Goal: Task Accomplishment & Management: Complete application form

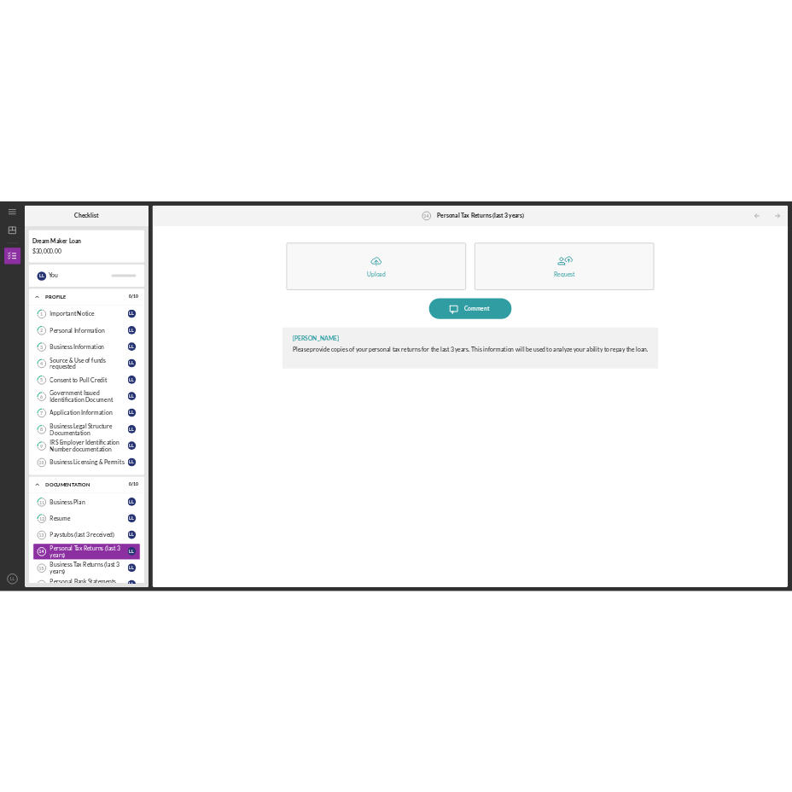
scroll to position [251, 0]
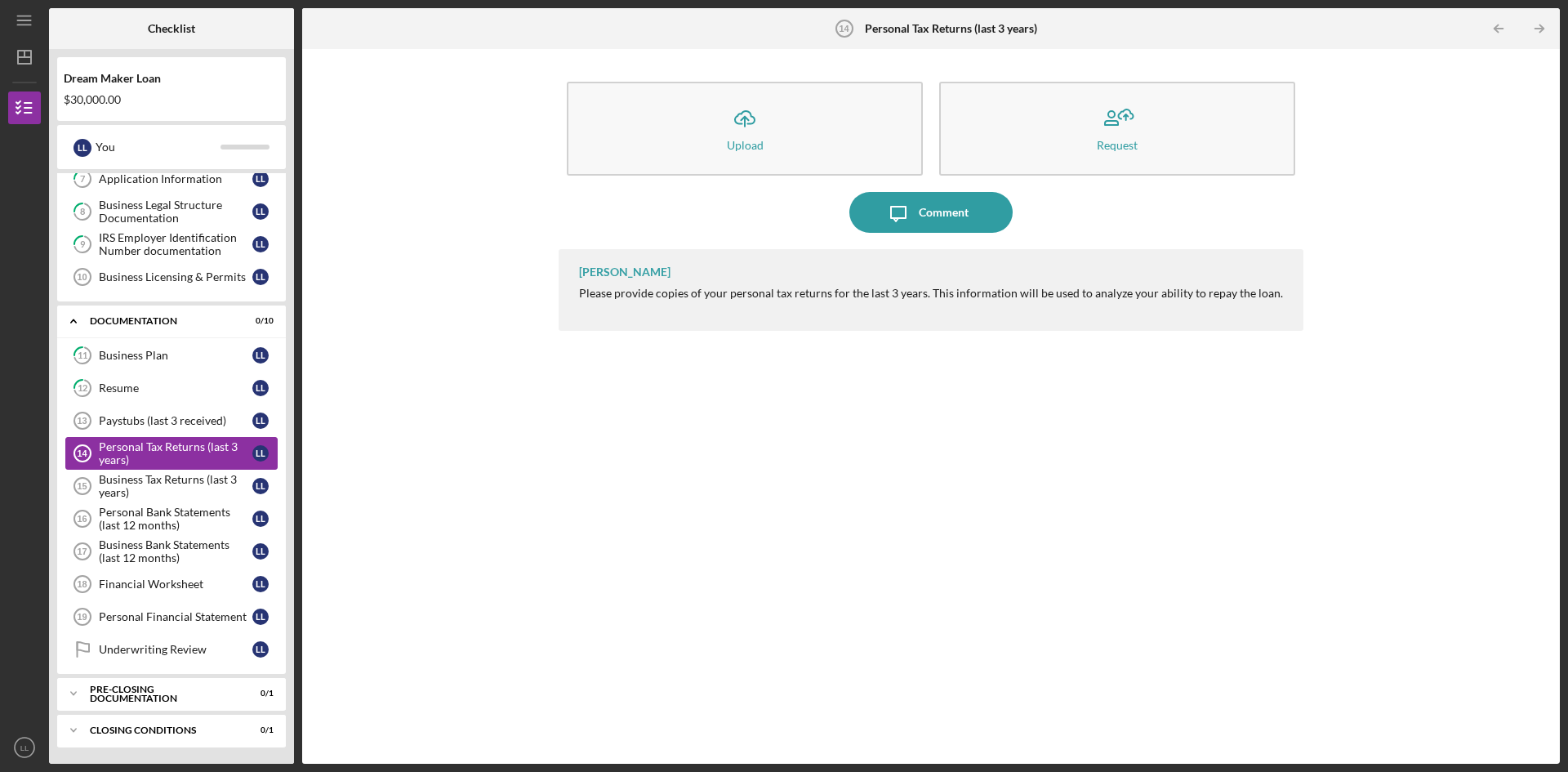
click at [200, 452] on div "Personal Tax Returns (last 3 years)" at bounding box center [175, 453] width 153 height 26
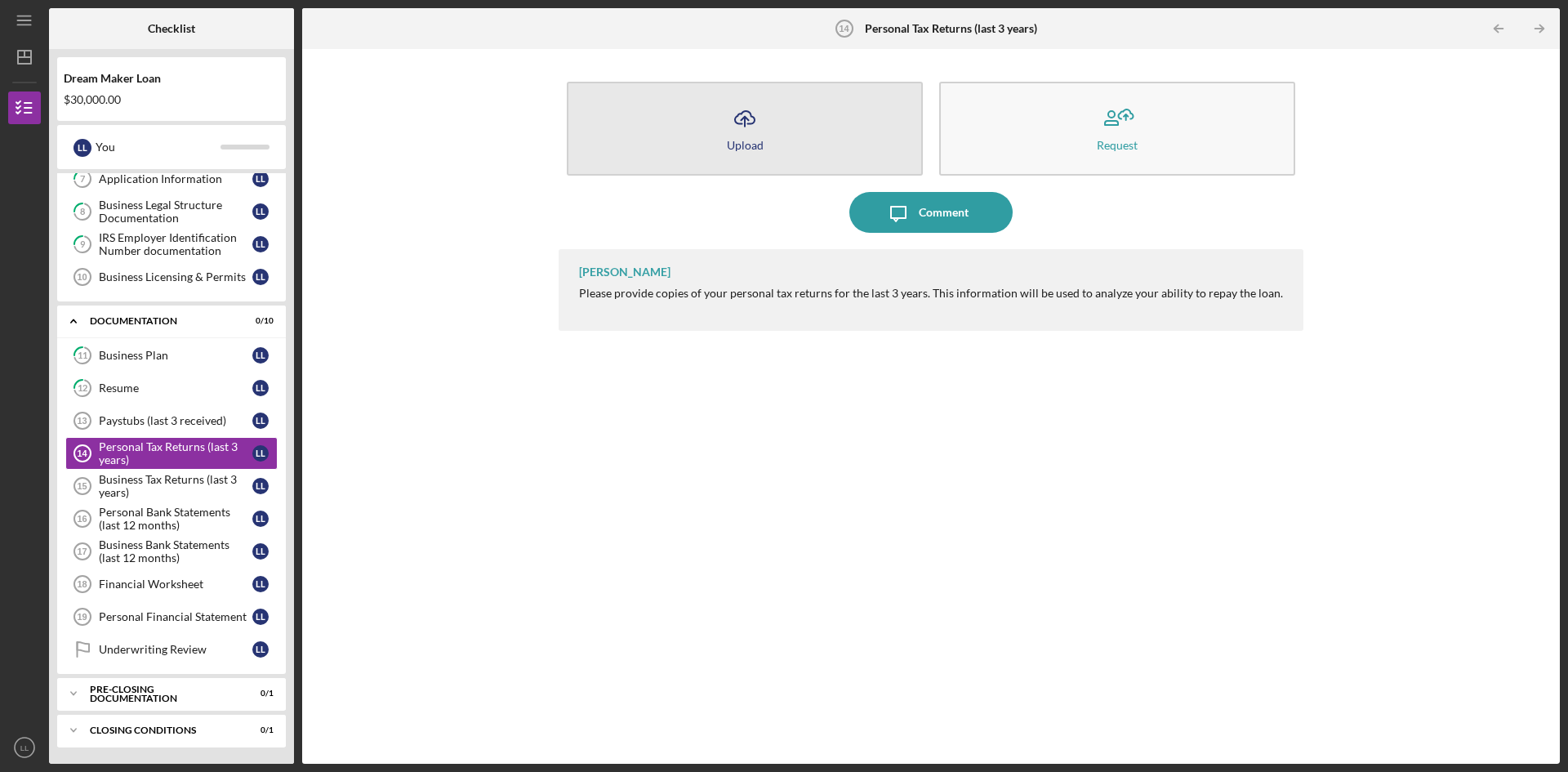
click at [746, 120] on icon "Icon/Upload" at bounding box center [745, 118] width 41 height 41
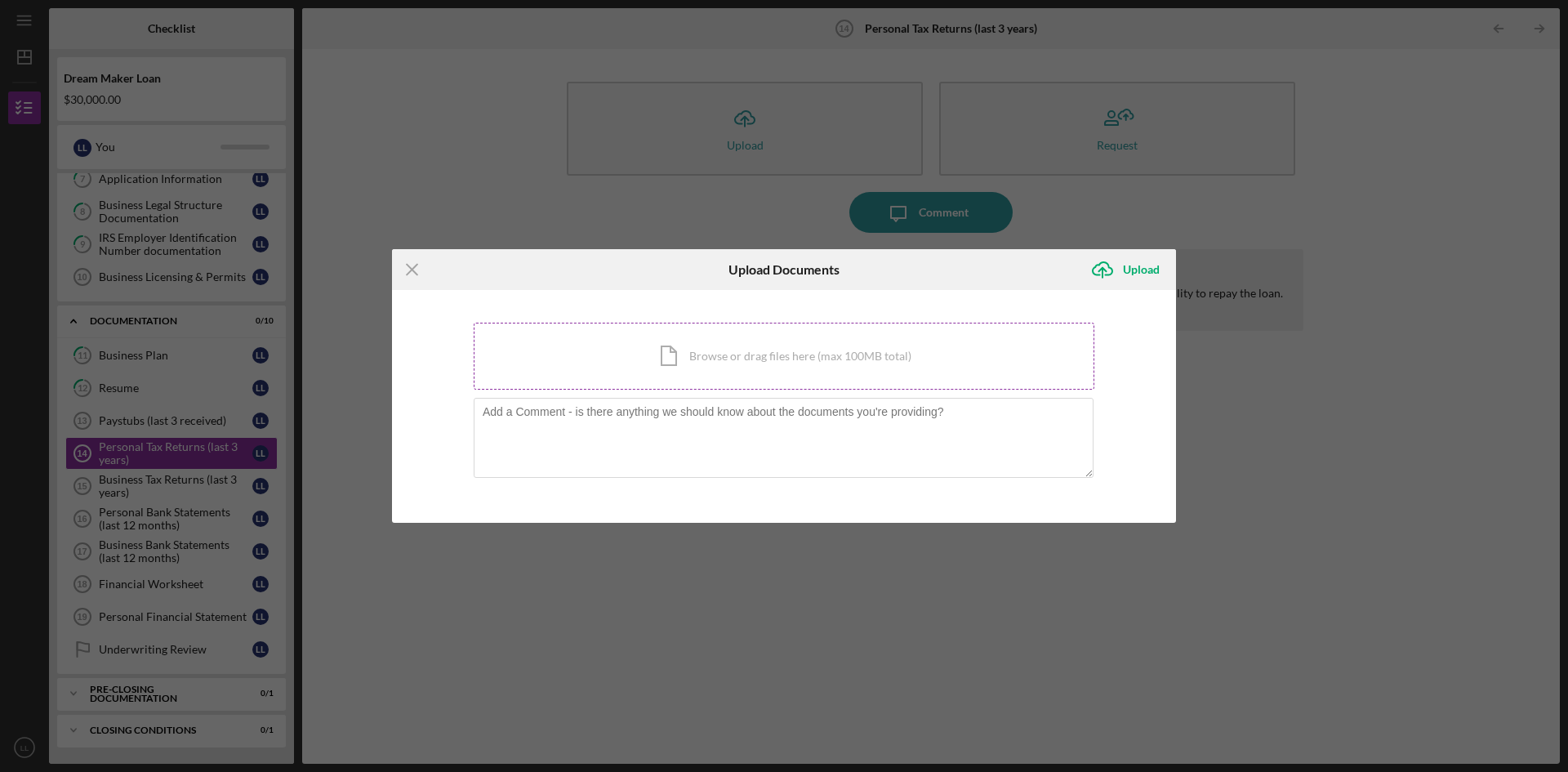
click at [543, 347] on div "Icon/Document Browse or drag files here (max 100MB total) Tap to choose files o…" at bounding box center [784, 356] width 620 height 67
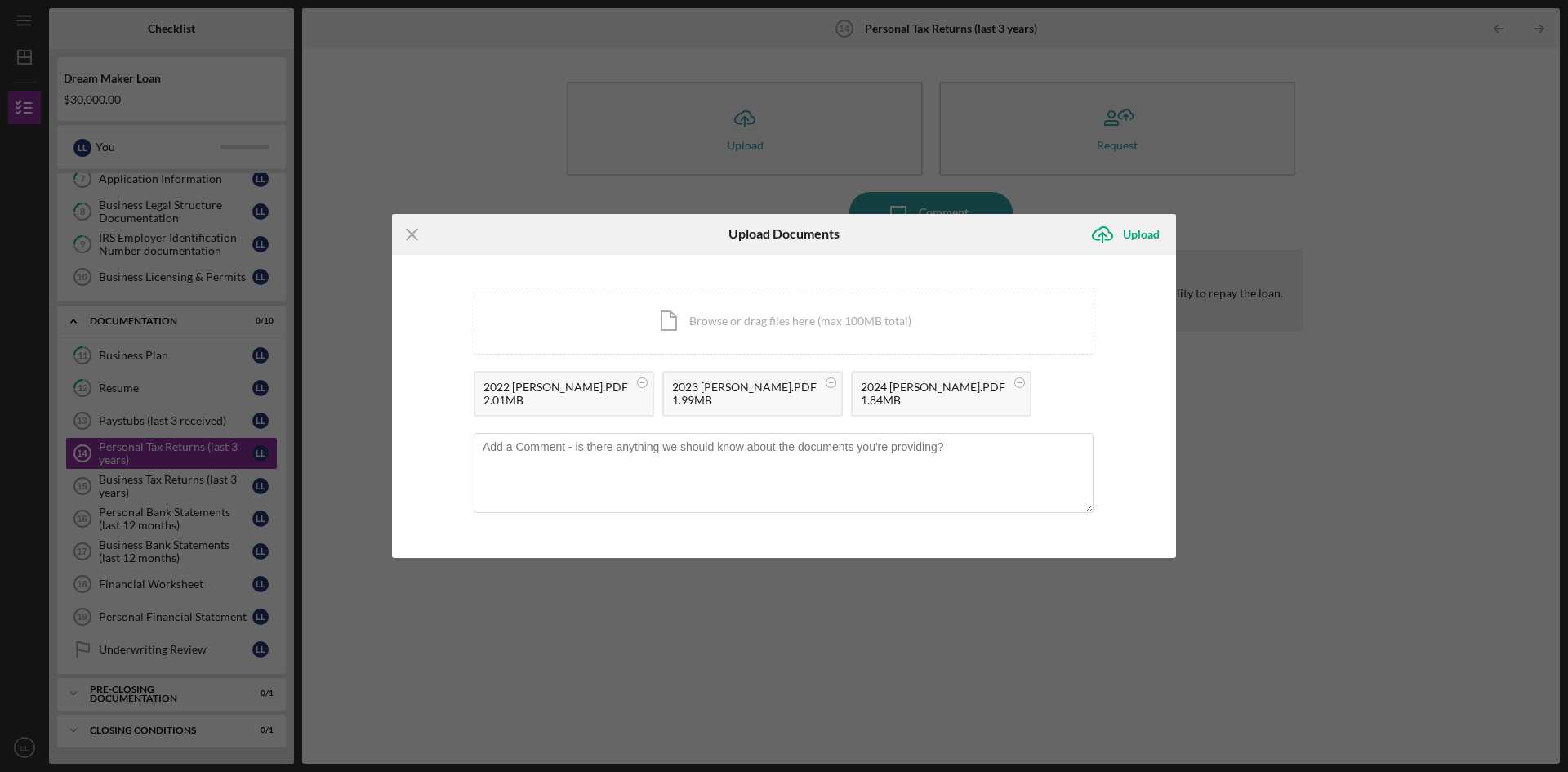
click at [180, 481] on div "Icon/Menu Close Upload Documents Icon/Upload Upload You're uploading documents …" at bounding box center [784, 386] width 1568 height 772
click at [1134, 234] on div "Upload" at bounding box center [1141, 235] width 36 height 33
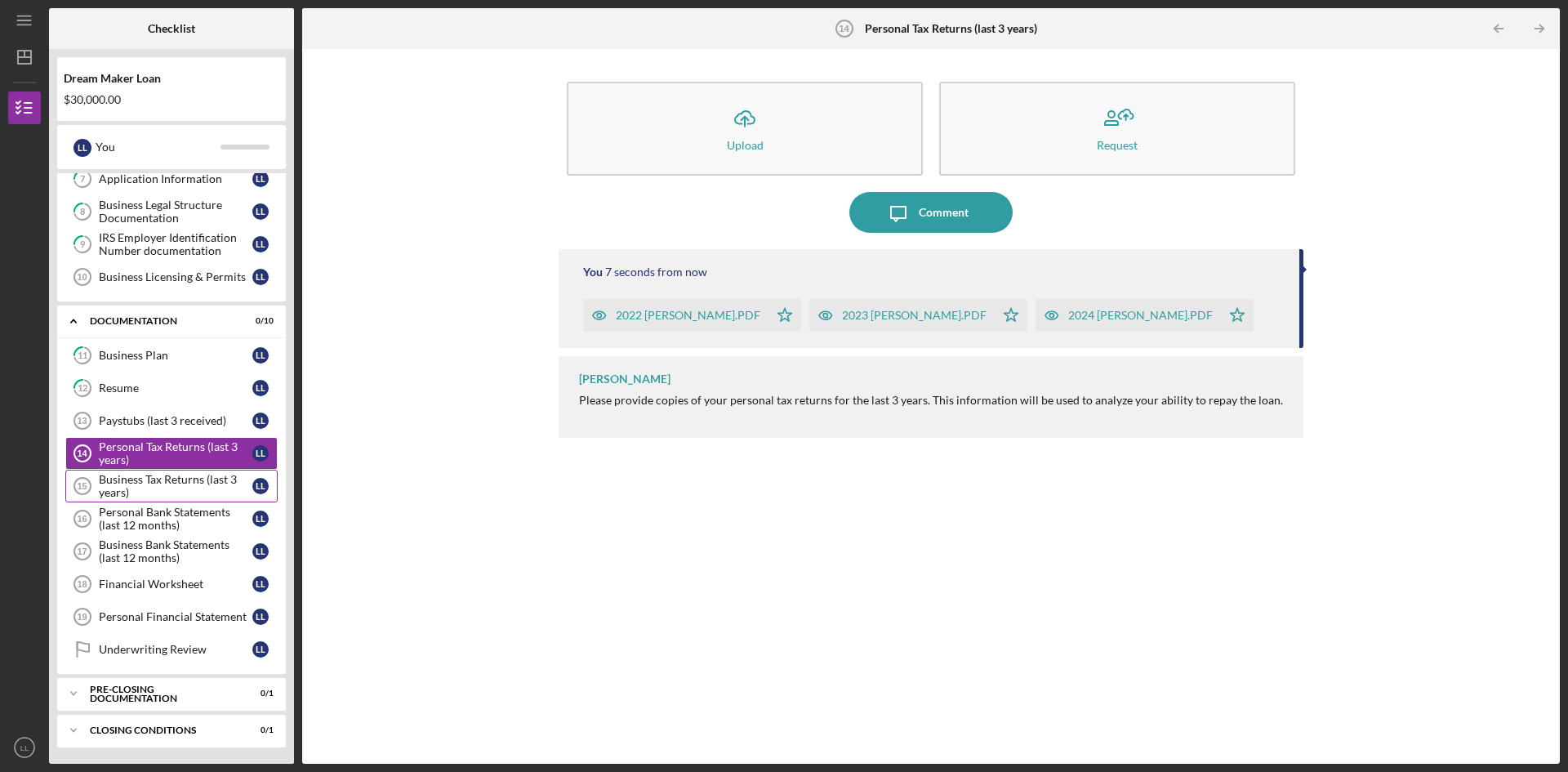
click at [155, 481] on div "Business Tax Returns (last 3 years)" at bounding box center [175, 486] width 153 height 26
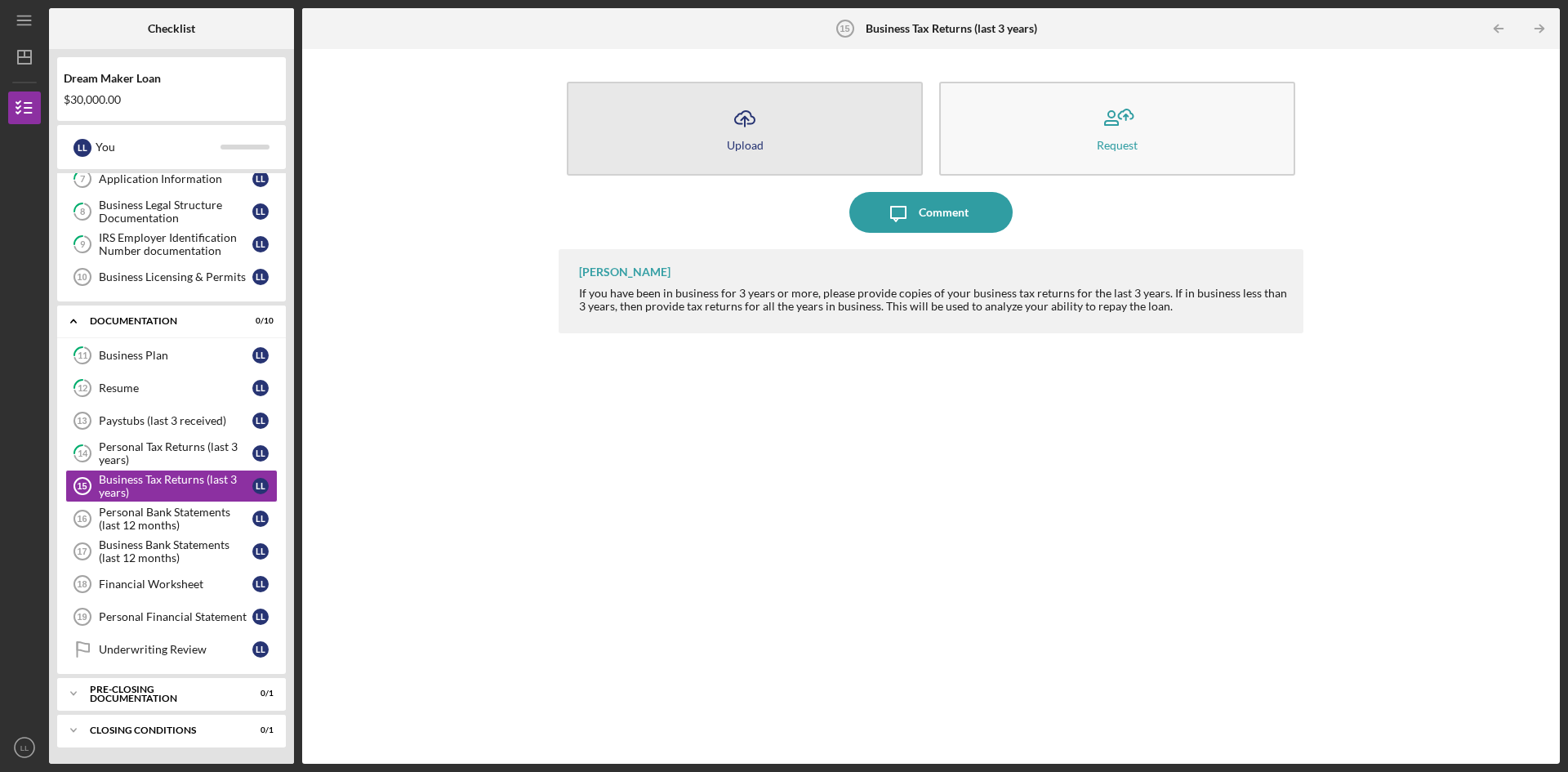
click at [738, 134] on icon "Icon/Upload" at bounding box center [745, 118] width 41 height 41
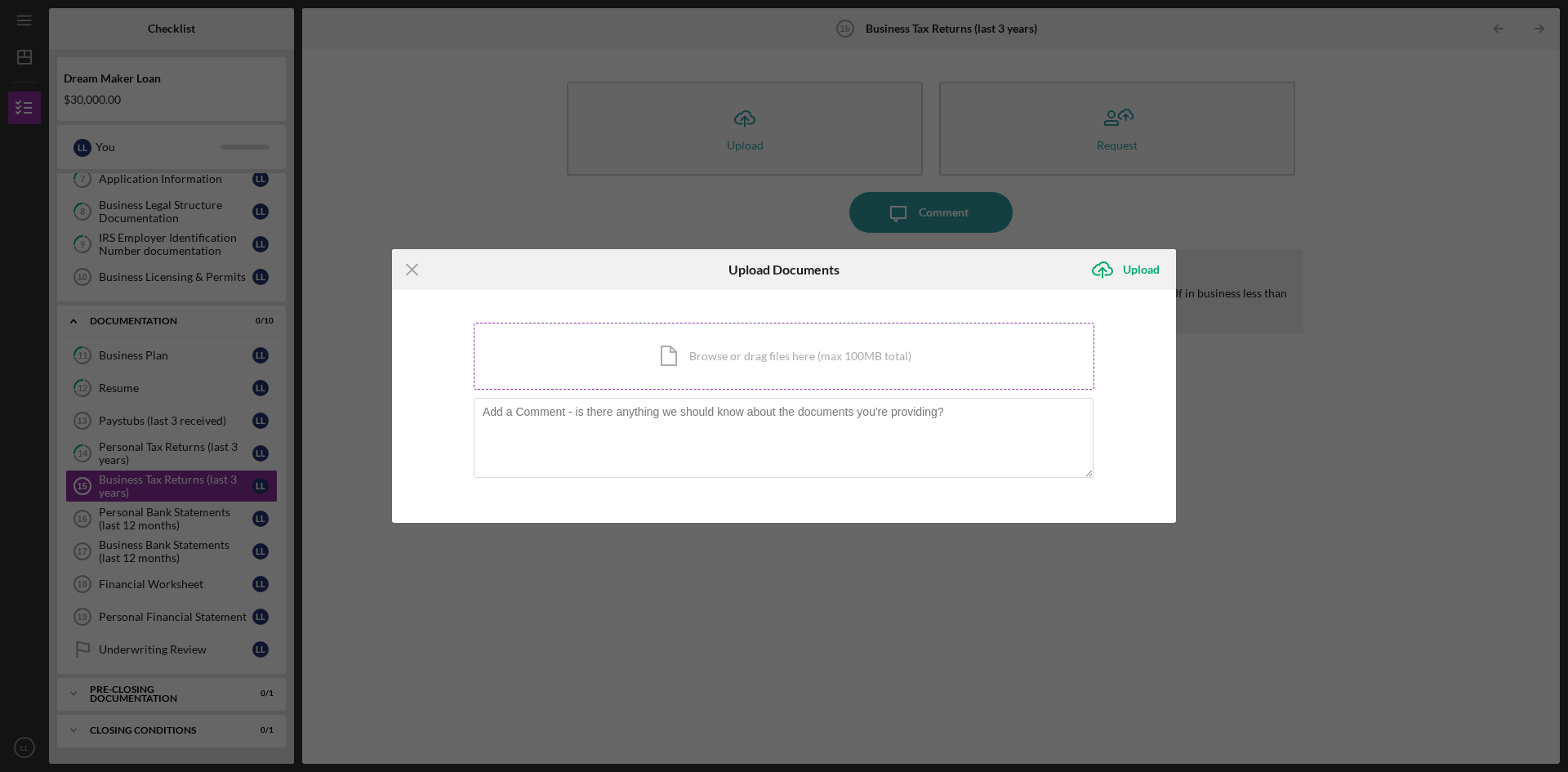
click at [594, 348] on div "Icon/Document Browse or drag files here (max 100MB total) Tap to choose files o…" at bounding box center [784, 356] width 620 height 67
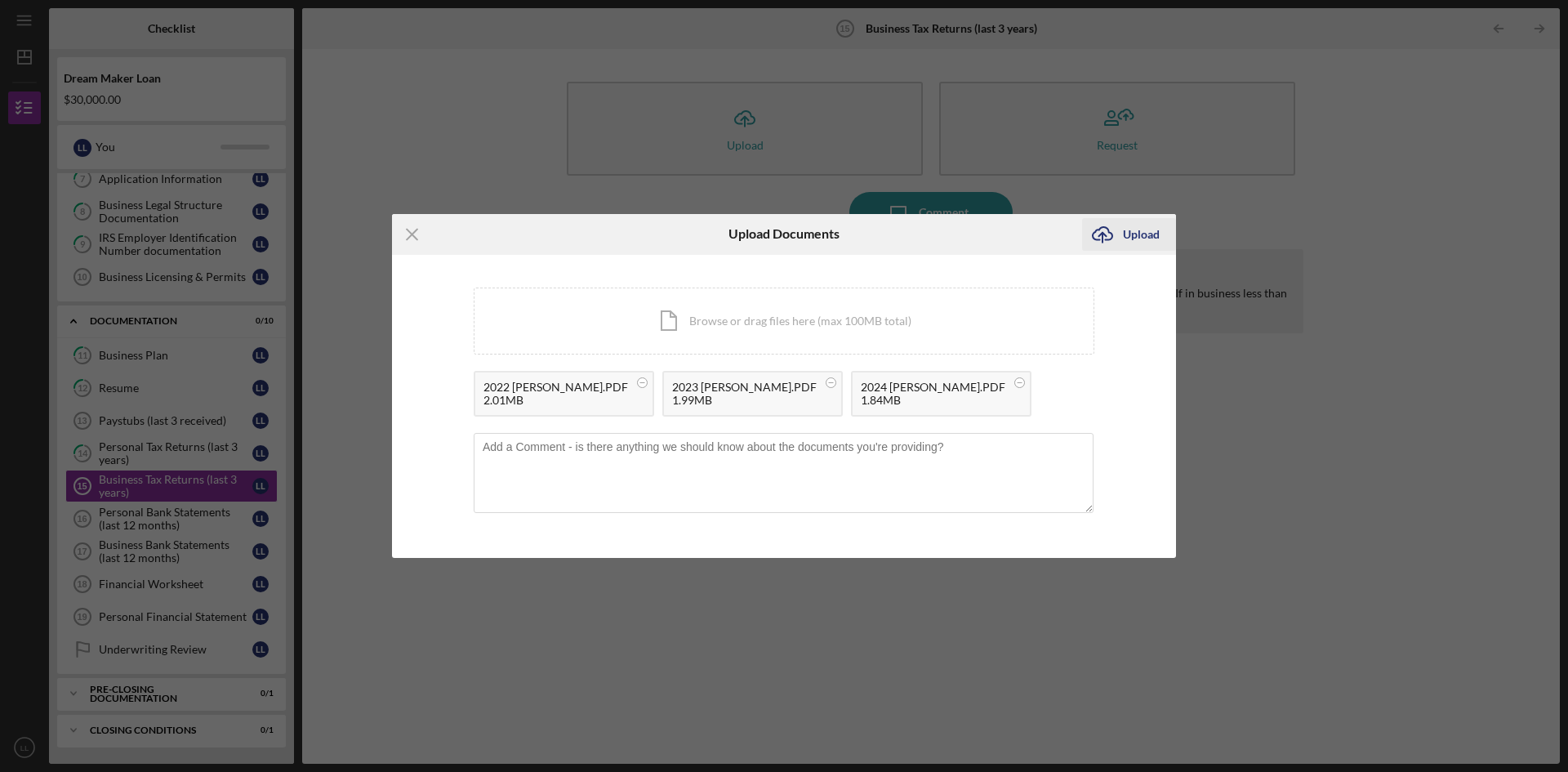
click at [1126, 236] on div "Upload" at bounding box center [1141, 235] width 36 height 33
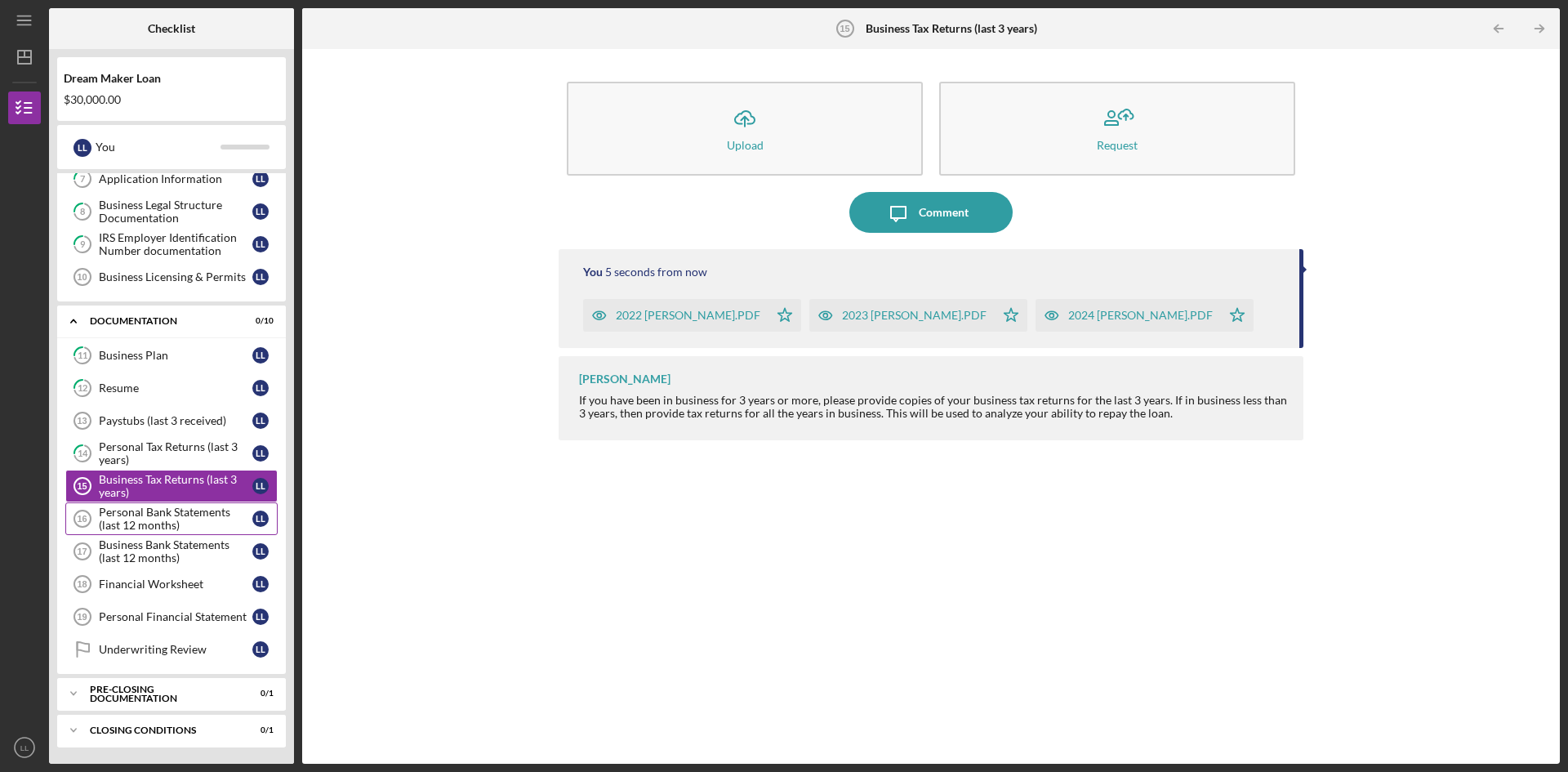
click at [153, 520] on div "Personal Bank Statements (last 12 months)" at bounding box center [175, 518] width 153 height 26
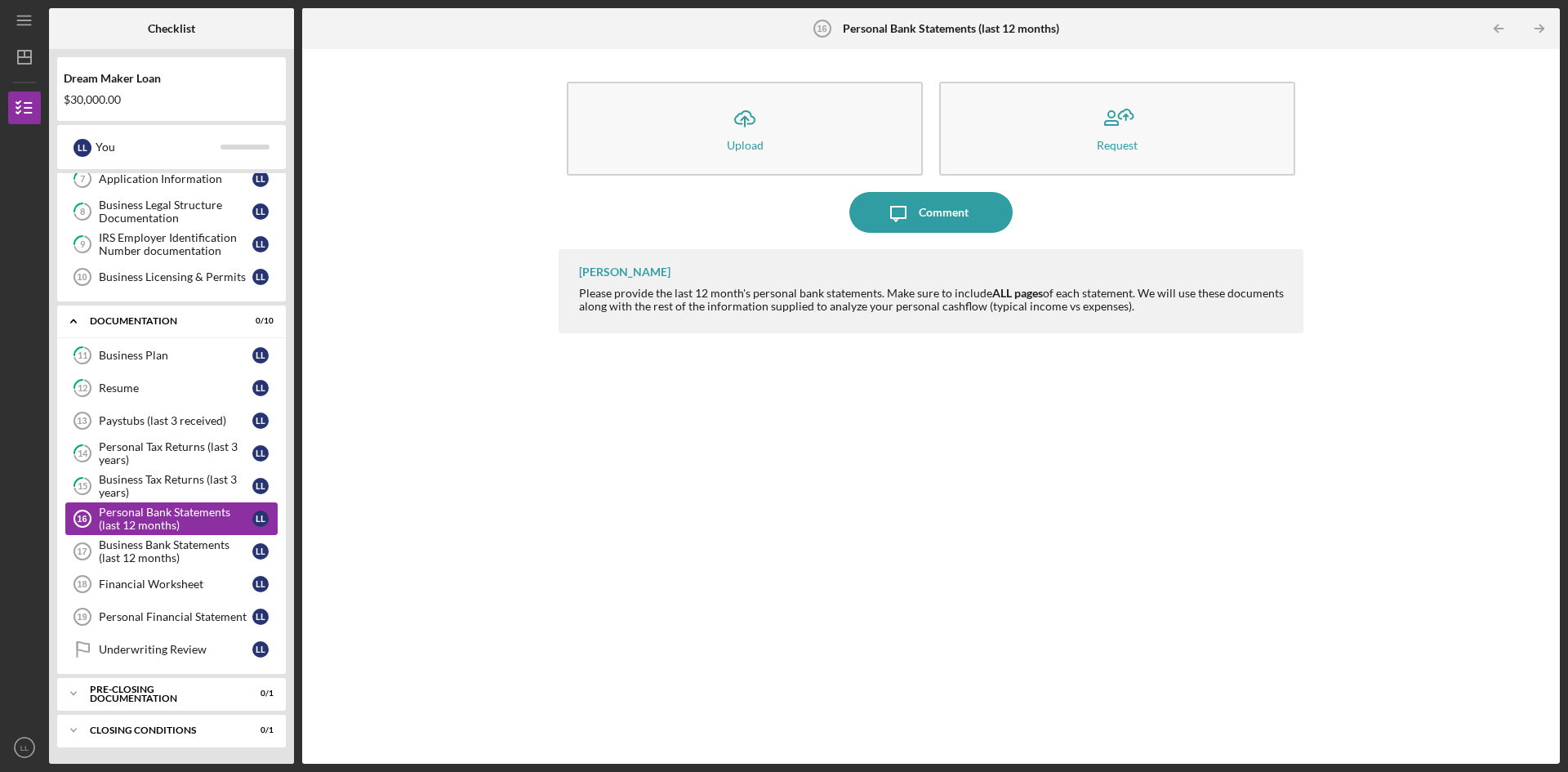
click at [187, 516] on div "Personal Bank Statements (last 12 months)" at bounding box center [175, 518] width 153 height 26
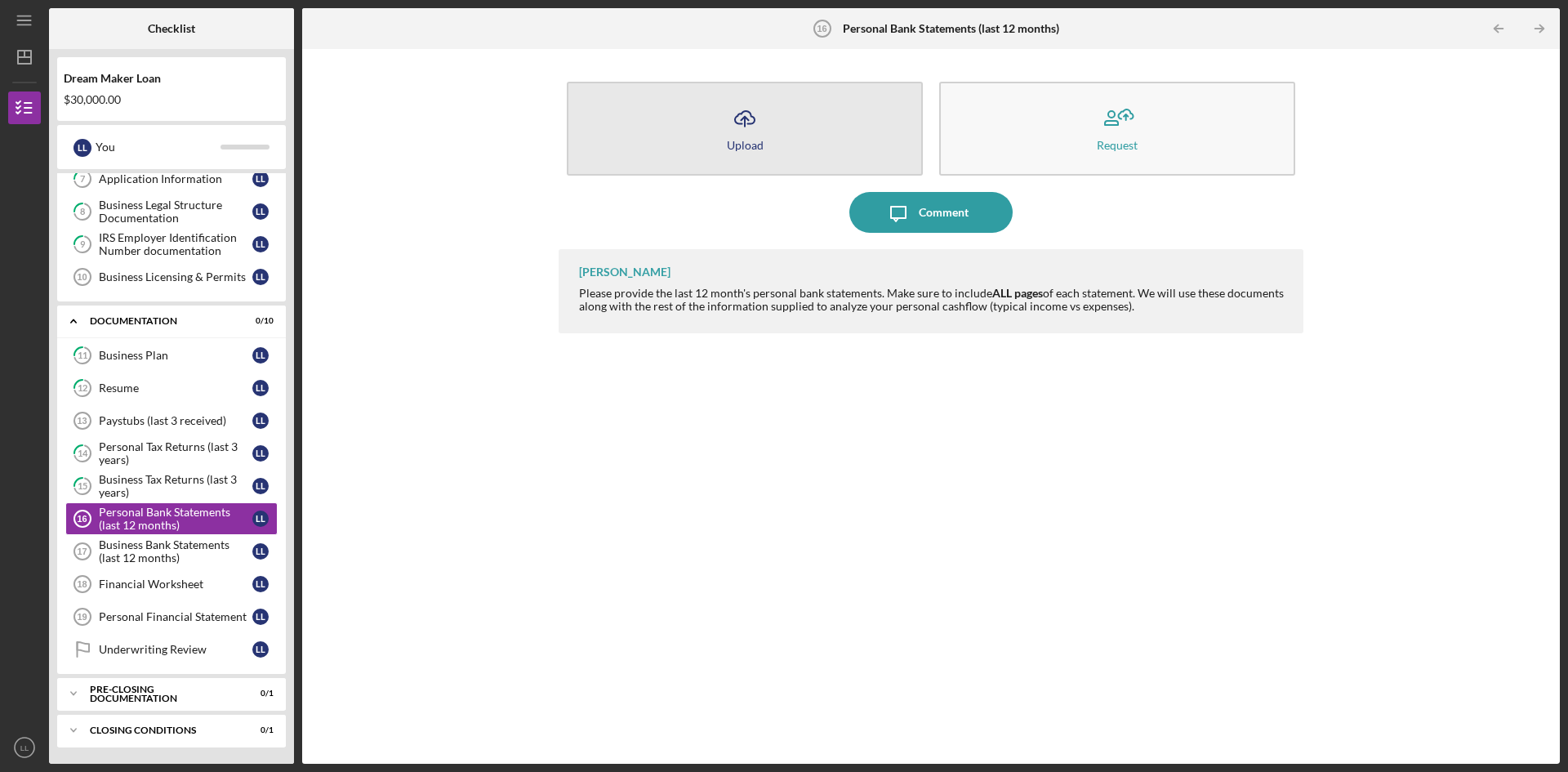
click at [756, 119] on icon "Icon/Upload" at bounding box center [745, 118] width 41 height 41
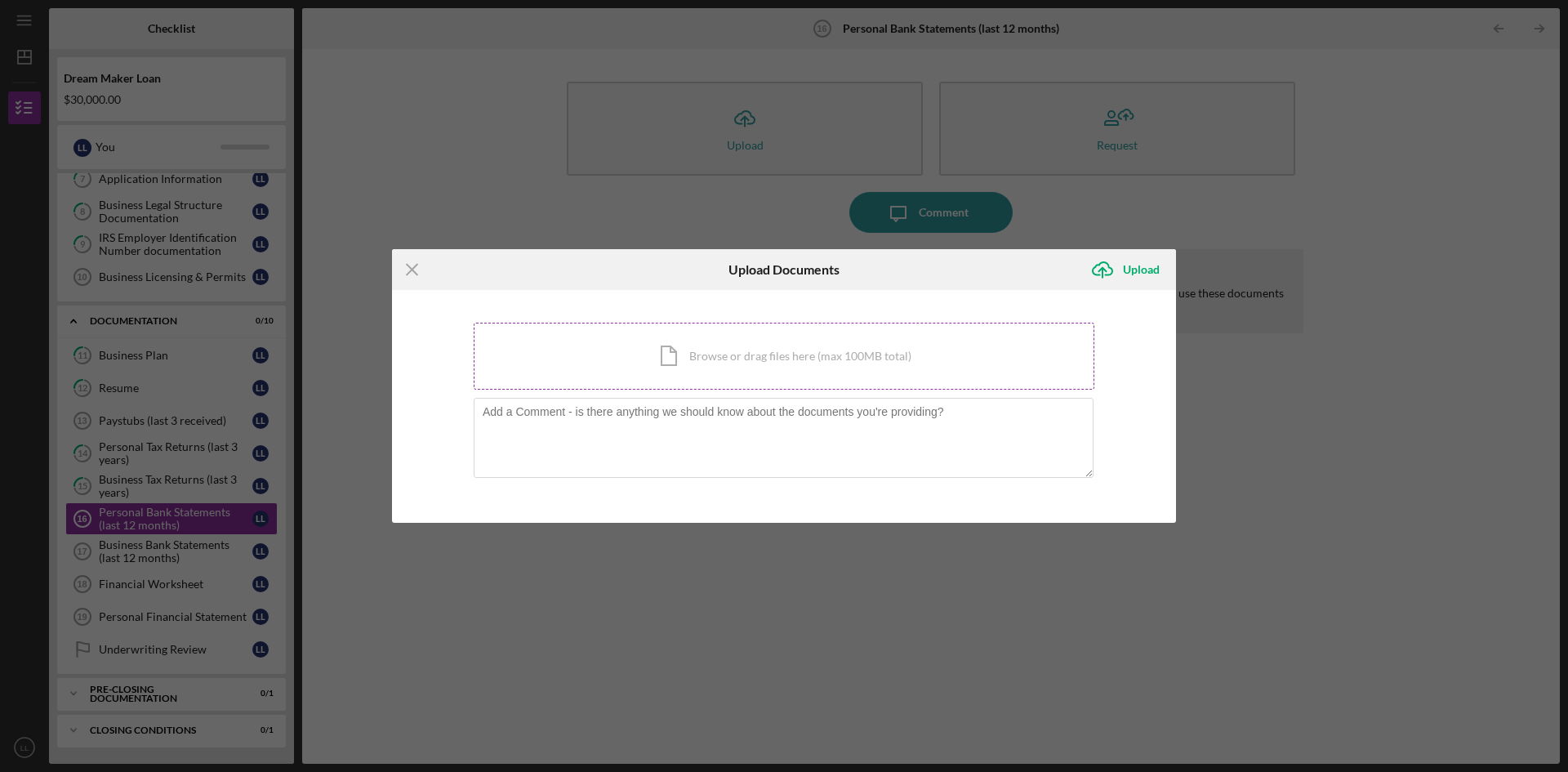
click at [679, 365] on div "Icon/Document Browse or drag files here (max 100MB total) Tap to choose files o…" at bounding box center [784, 356] width 620 height 67
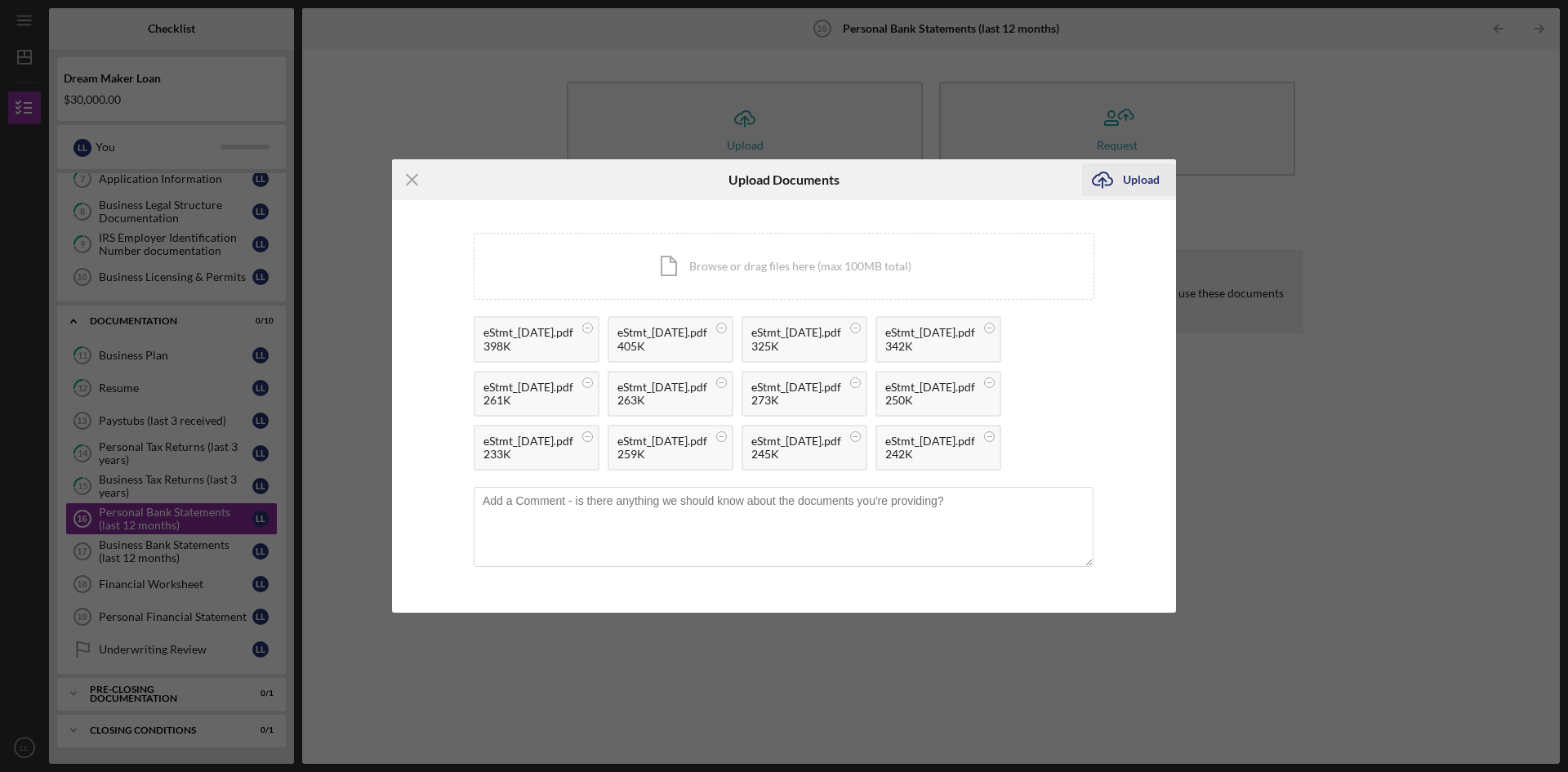
click at [1109, 159] on icon "Icon/Upload" at bounding box center [1102, 179] width 41 height 41
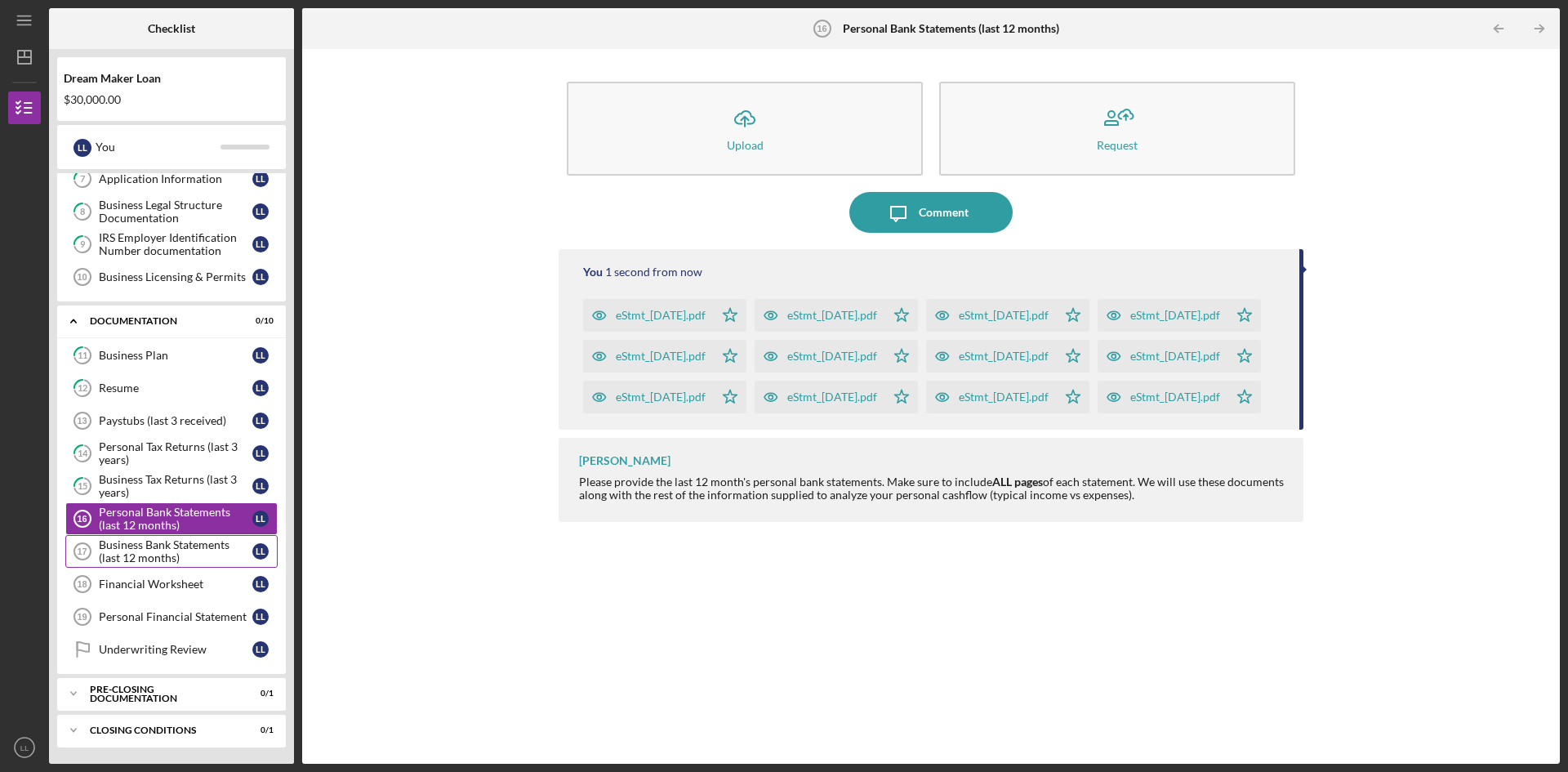
click at [206, 550] on div "Business Bank Statements (last 12 months)" at bounding box center [175, 551] width 153 height 26
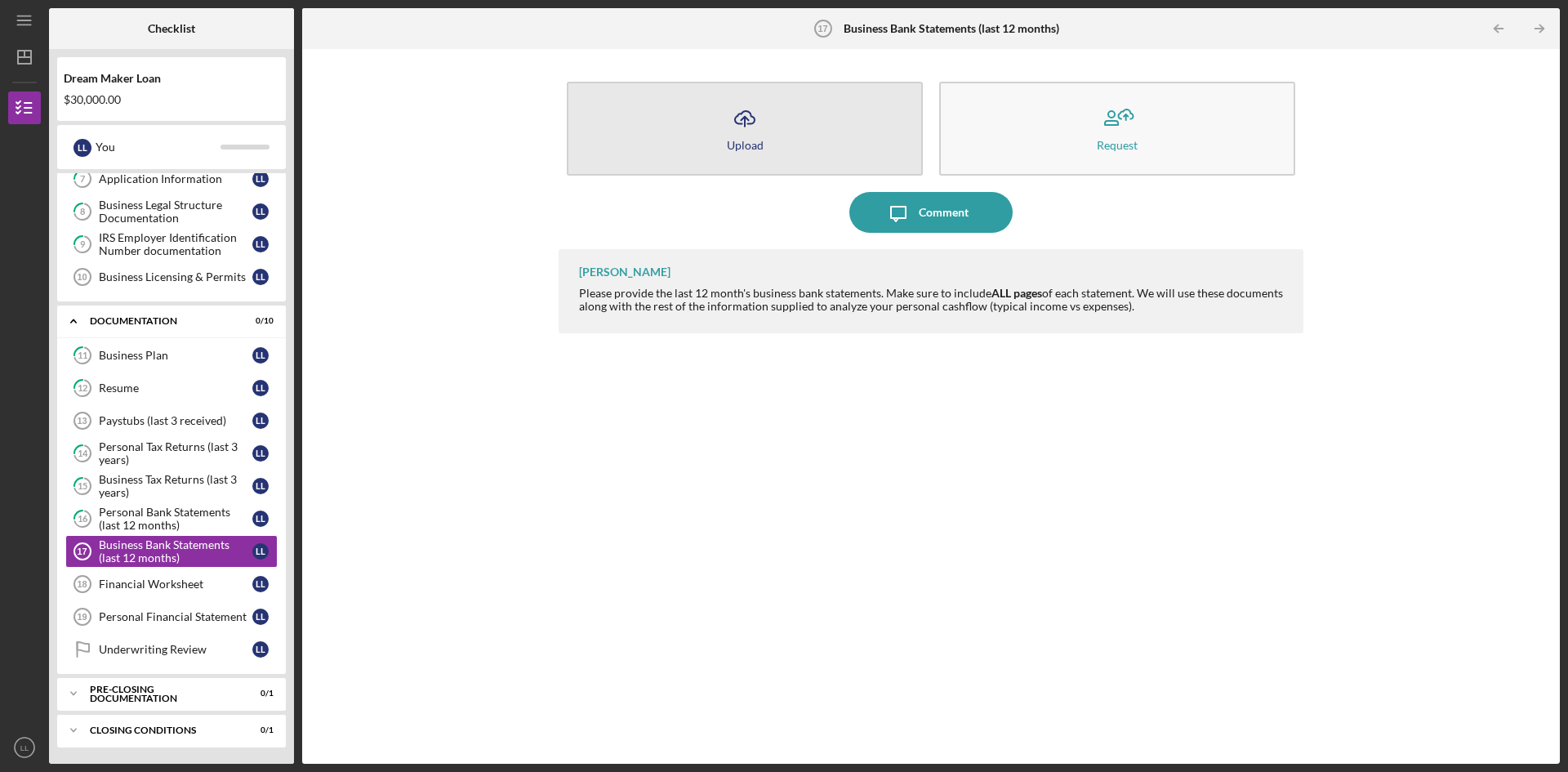
click at [725, 126] on button "Icon/Upload Upload" at bounding box center [745, 128] width 356 height 94
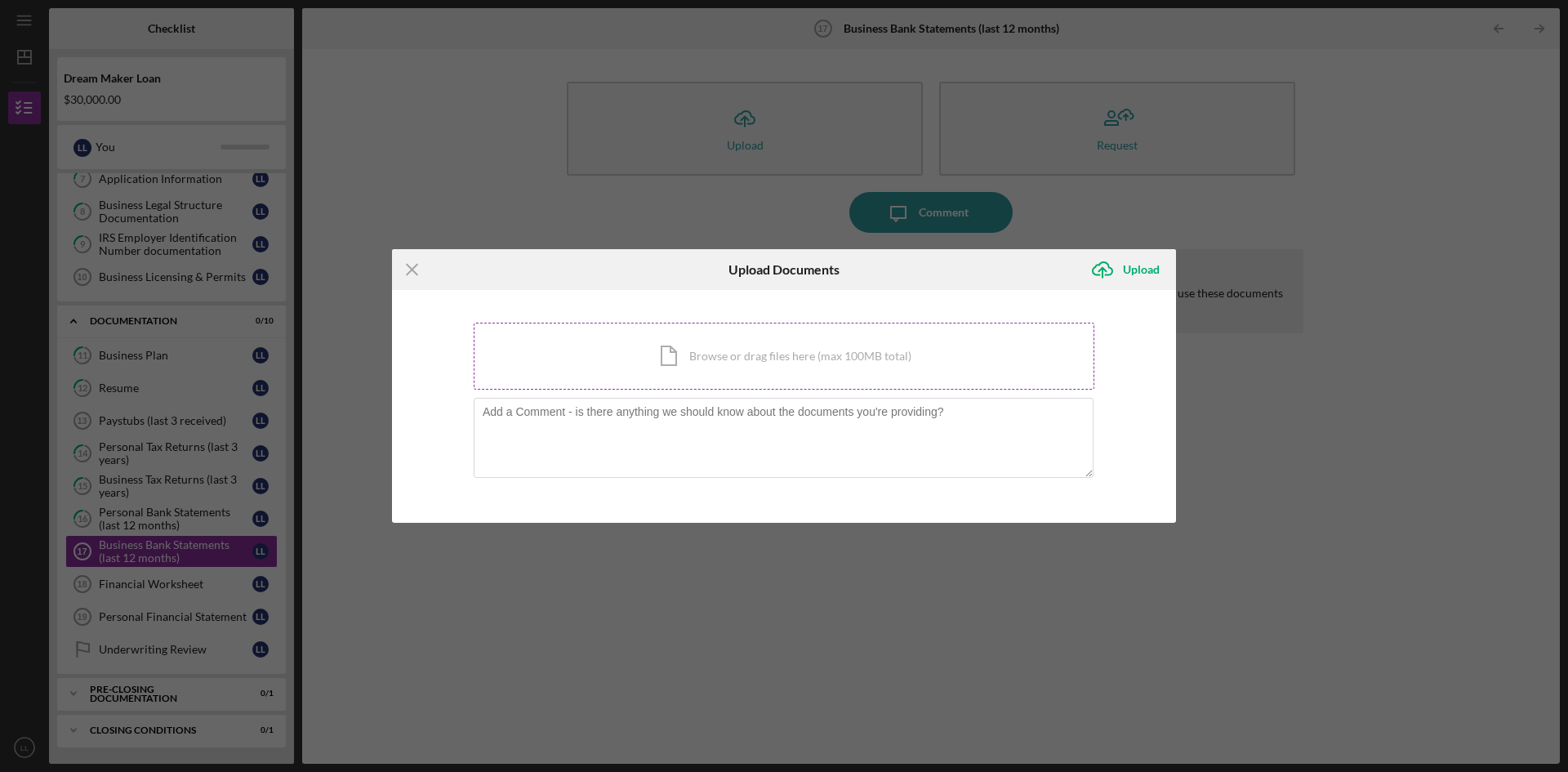
click at [620, 359] on div "Icon/Document Browse or drag files here (max 100MB total) Tap to choose files o…" at bounding box center [784, 356] width 620 height 67
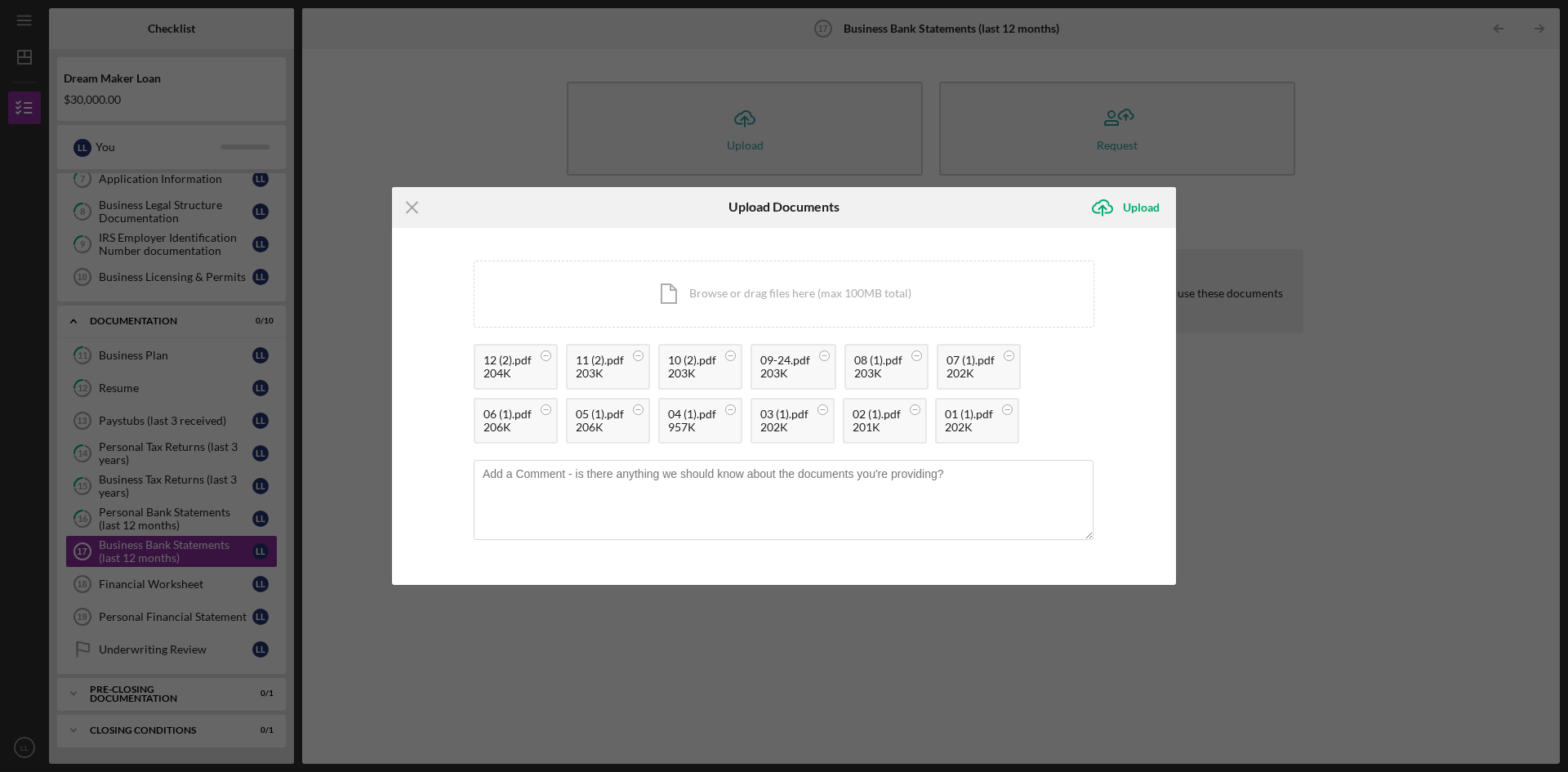
click at [1401, 432] on div "Icon/Menu Close Upload Documents Icon/Upload Upload You're uploading documents …" at bounding box center [784, 386] width 1568 height 772
click at [1104, 208] on icon "Icon/Upload" at bounding box center [1102, 207] width 41 height 41
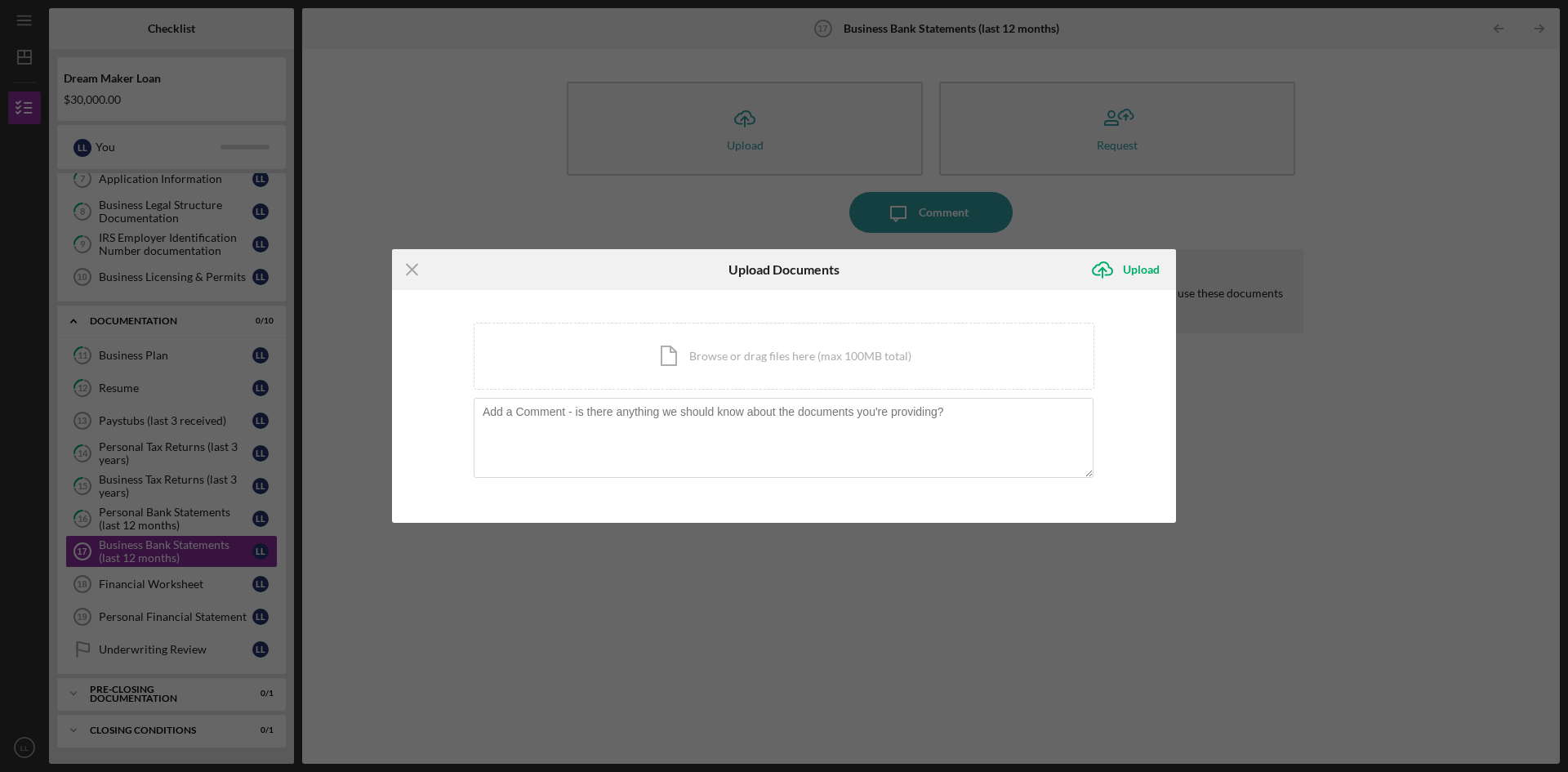
click at [953, 625] on div "Icon/Menu Close Upload Documents Icon/Upload Upload You're uploading documents …" at bounding box center [784, 386] width 1568 height 772
click at [133, 584] on div "Icon/Menu Close Upload Documents Icon/Upload Upload You're uploading documents …" at bounding box center [784, 386] width 1568 height 772
click at [411, 261] on icon "Icon/Menu Close" at bounding box center [412, 269] width 41 height 41
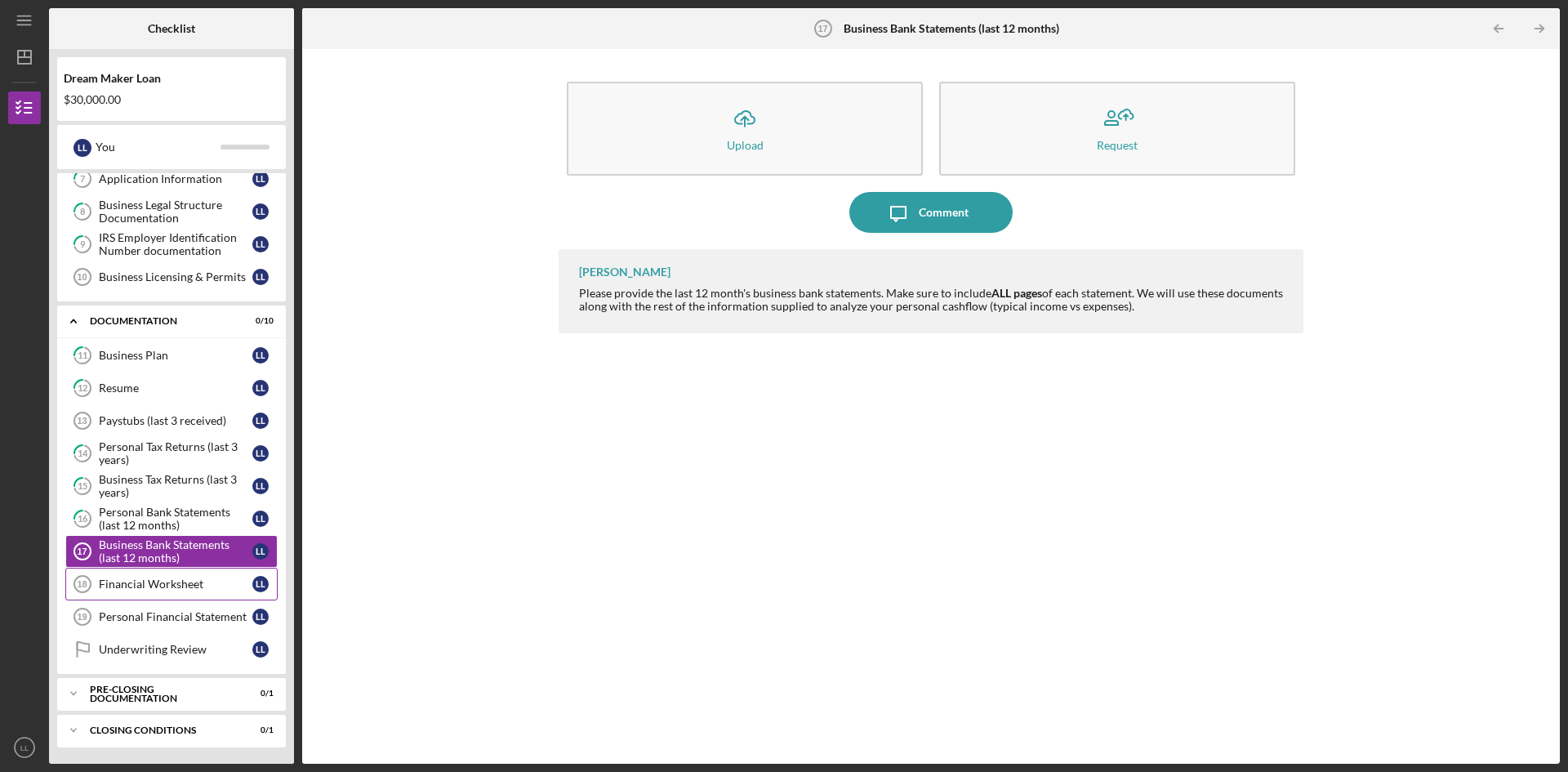
click at [142, 584] on div "Financial Worksheet" at bounding box center [175, 584] width 153 height 13
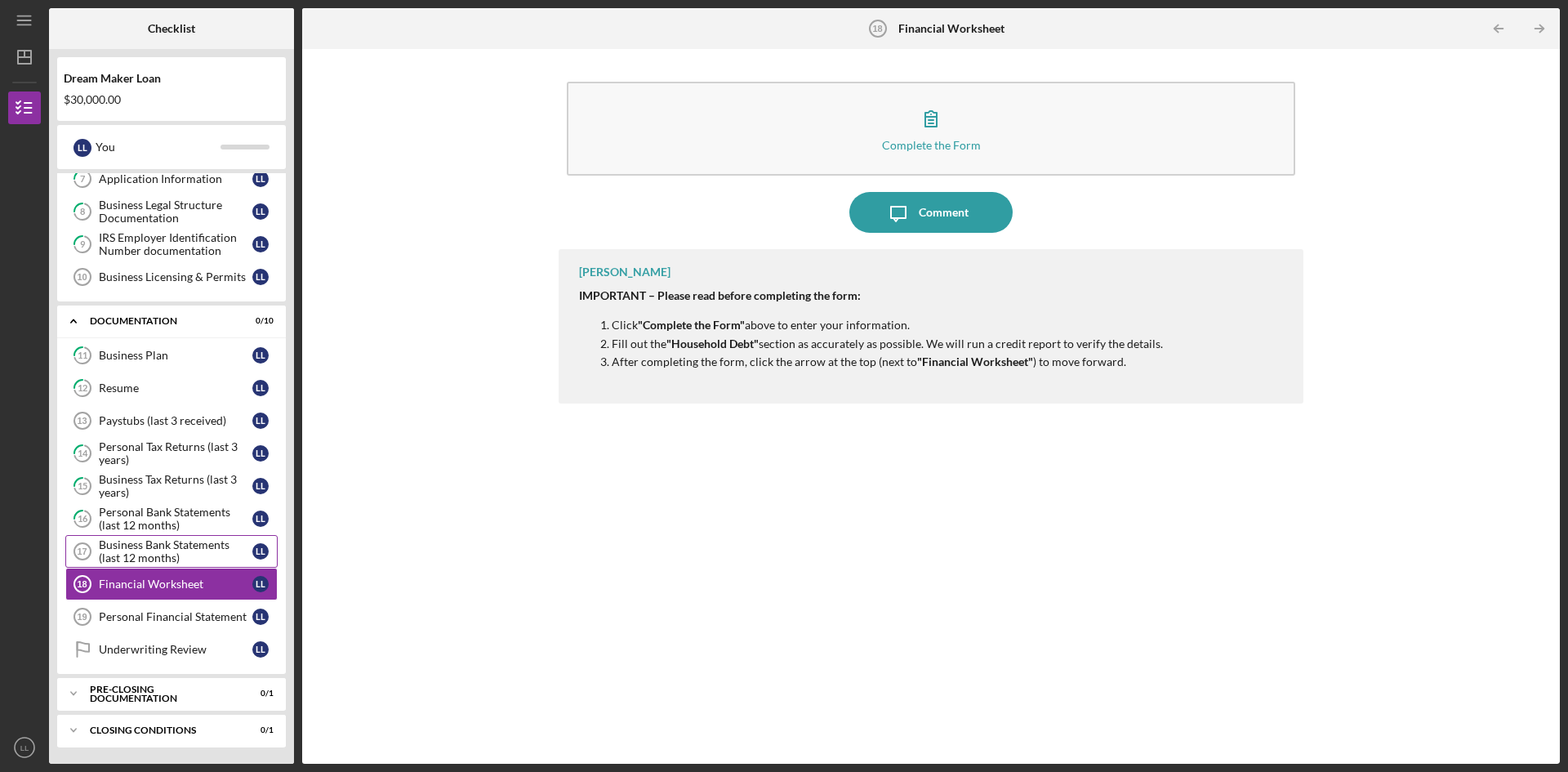
click at [156, 552] on div "Business Bank Statements (last 12 months)" at bounding box center [175, 551] width 153 height 26
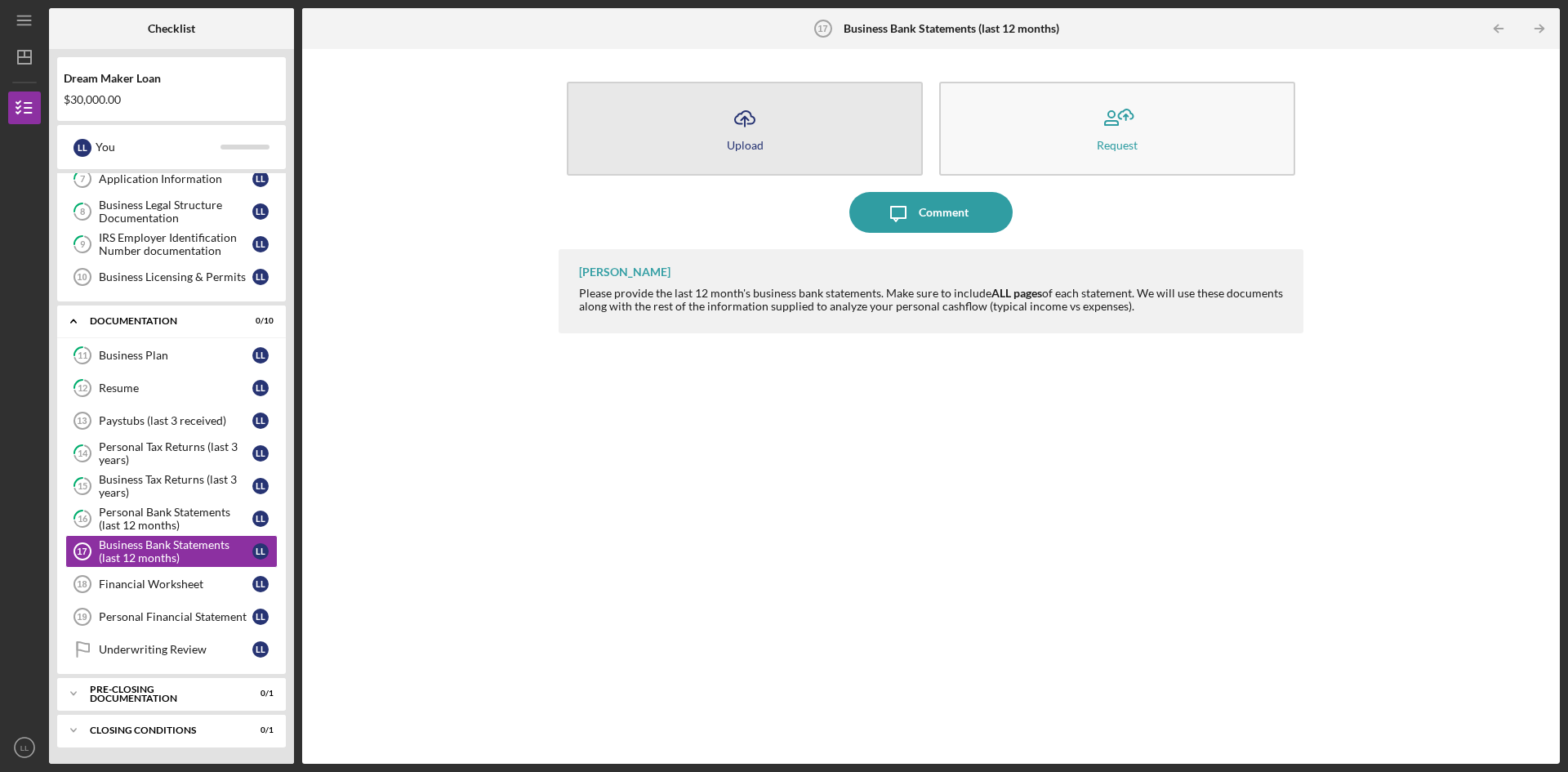
click at [753, 120] on icon "Icon/Upload" at bounding box center [745, 118] width 41 height 41
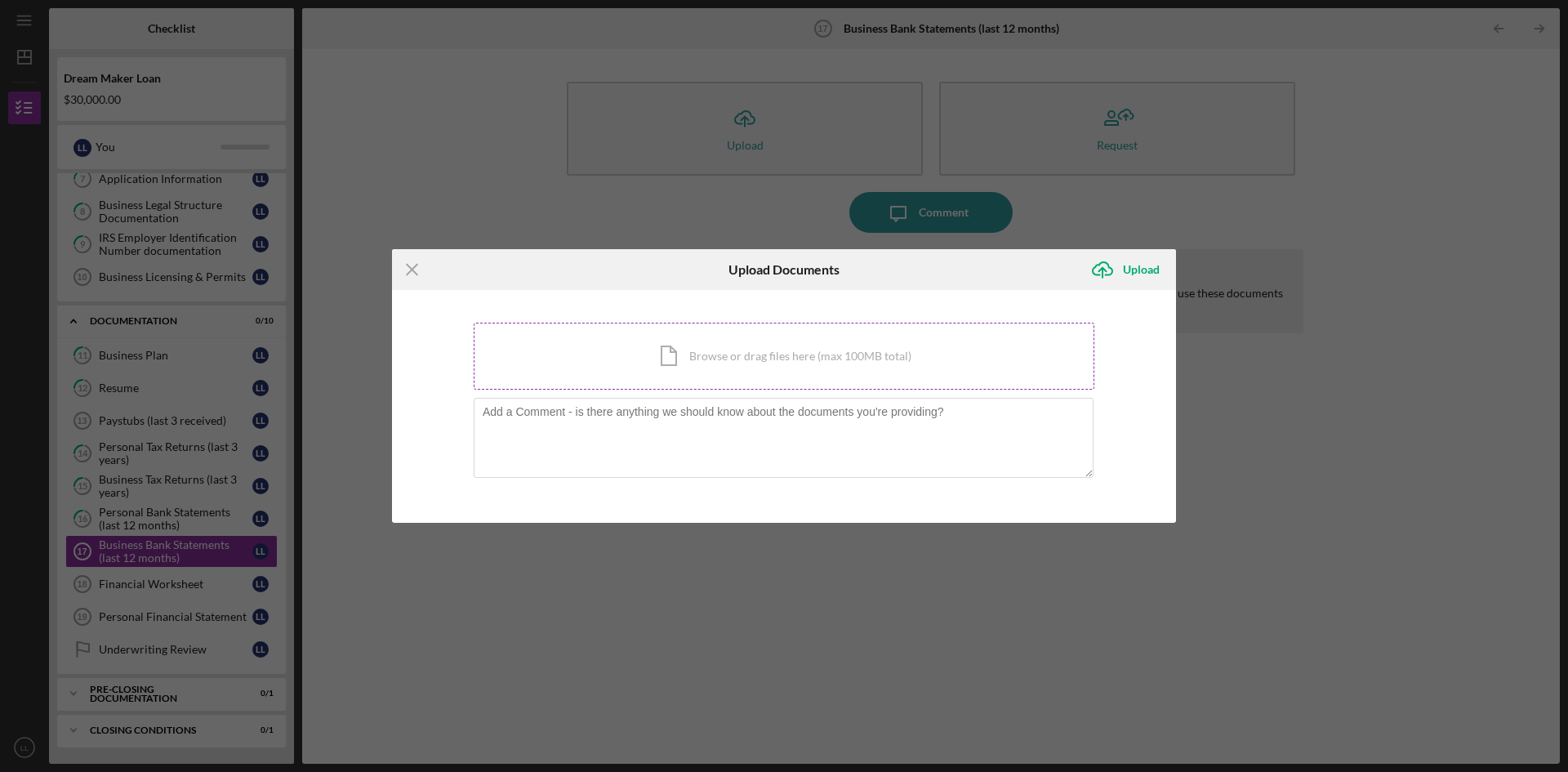
click at [610, 366] on div "Icon/Document Browse or drag files here (max 100MB total) Tap to choose files o…" at bounding box center [784, 356] width 620 height 67
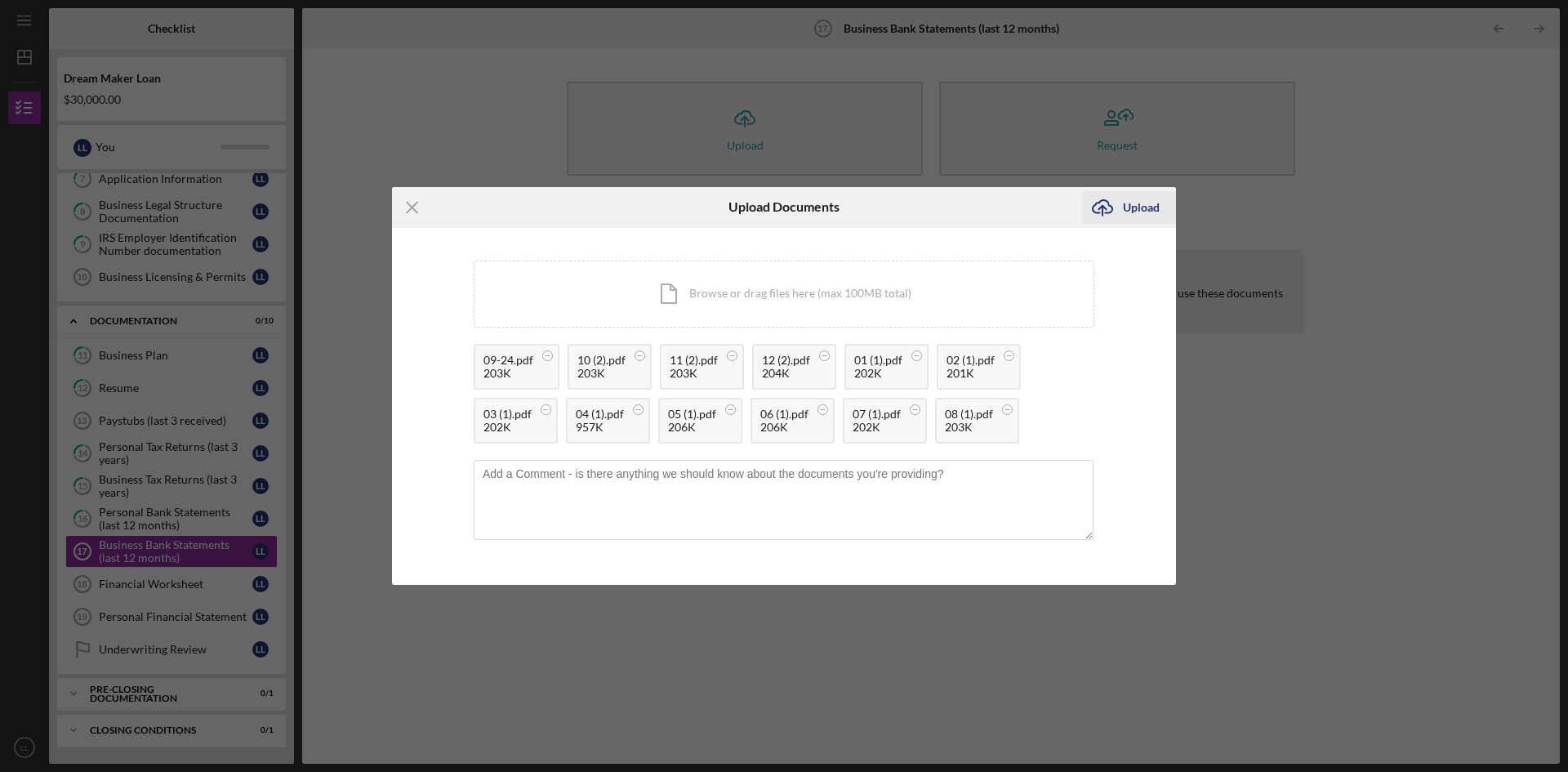
click at [1120, 208] on icon "Icon/Upload" at bounding box center [1102, 207] width 41 height 41
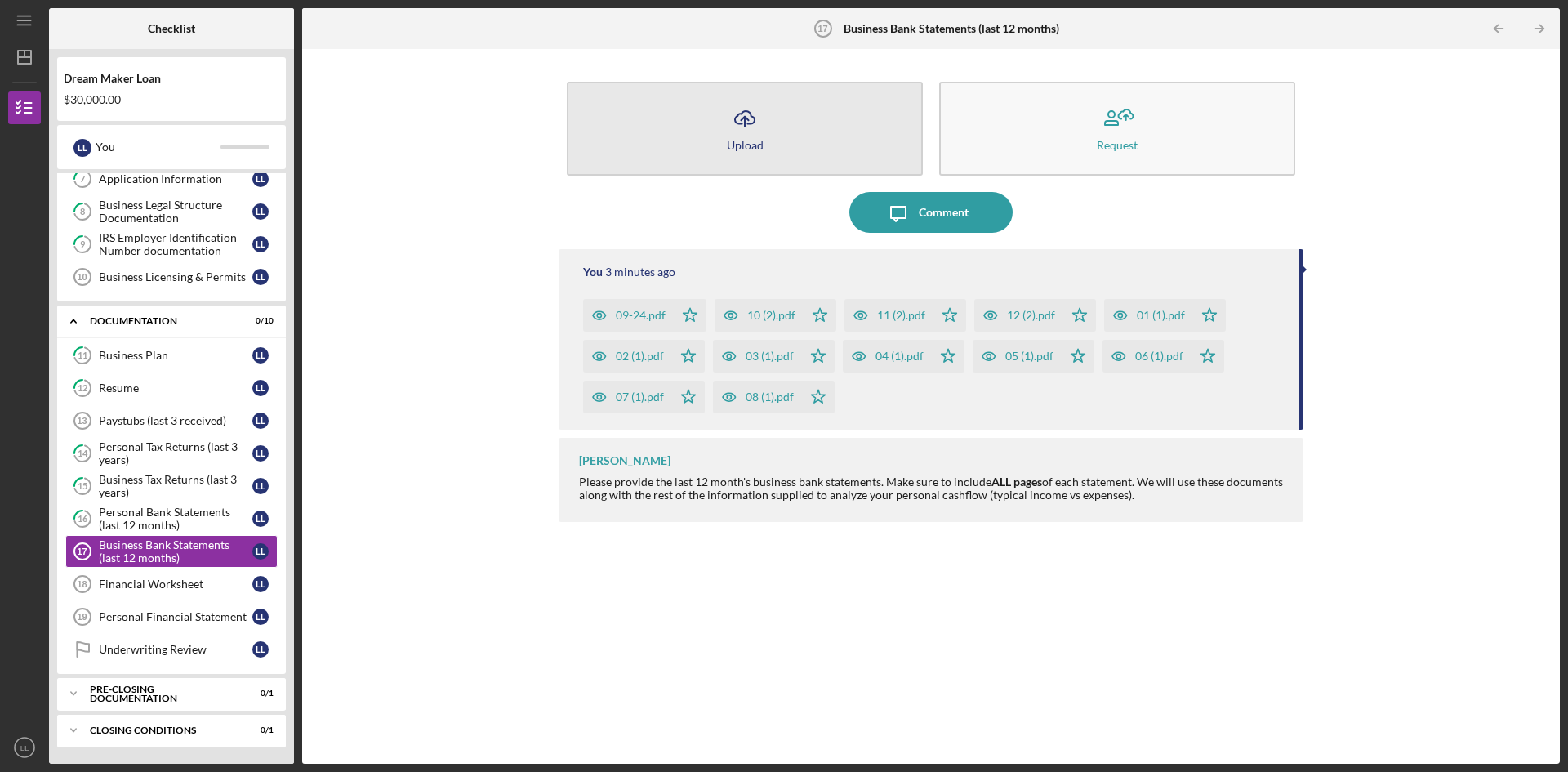
click at [683, 137] on button "Icon/Upload Upload" at bounding box center [745, 128] width 356 height 94
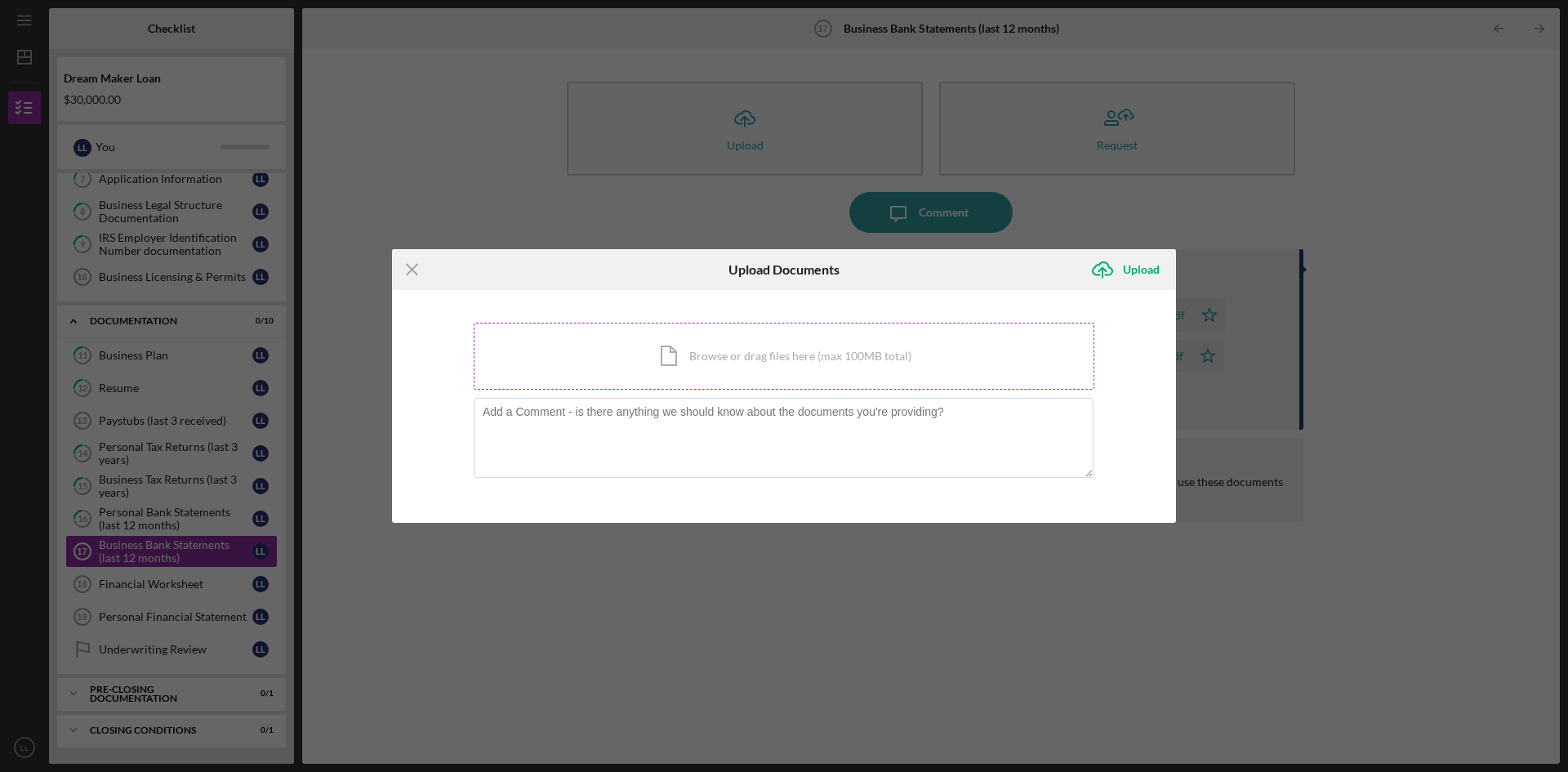
click at [616, 351] on div "Icon/Document Browse or drag files here (max 100MB total) Tap to choose files o…" at bounding box center [784, 356] width 620 height 67
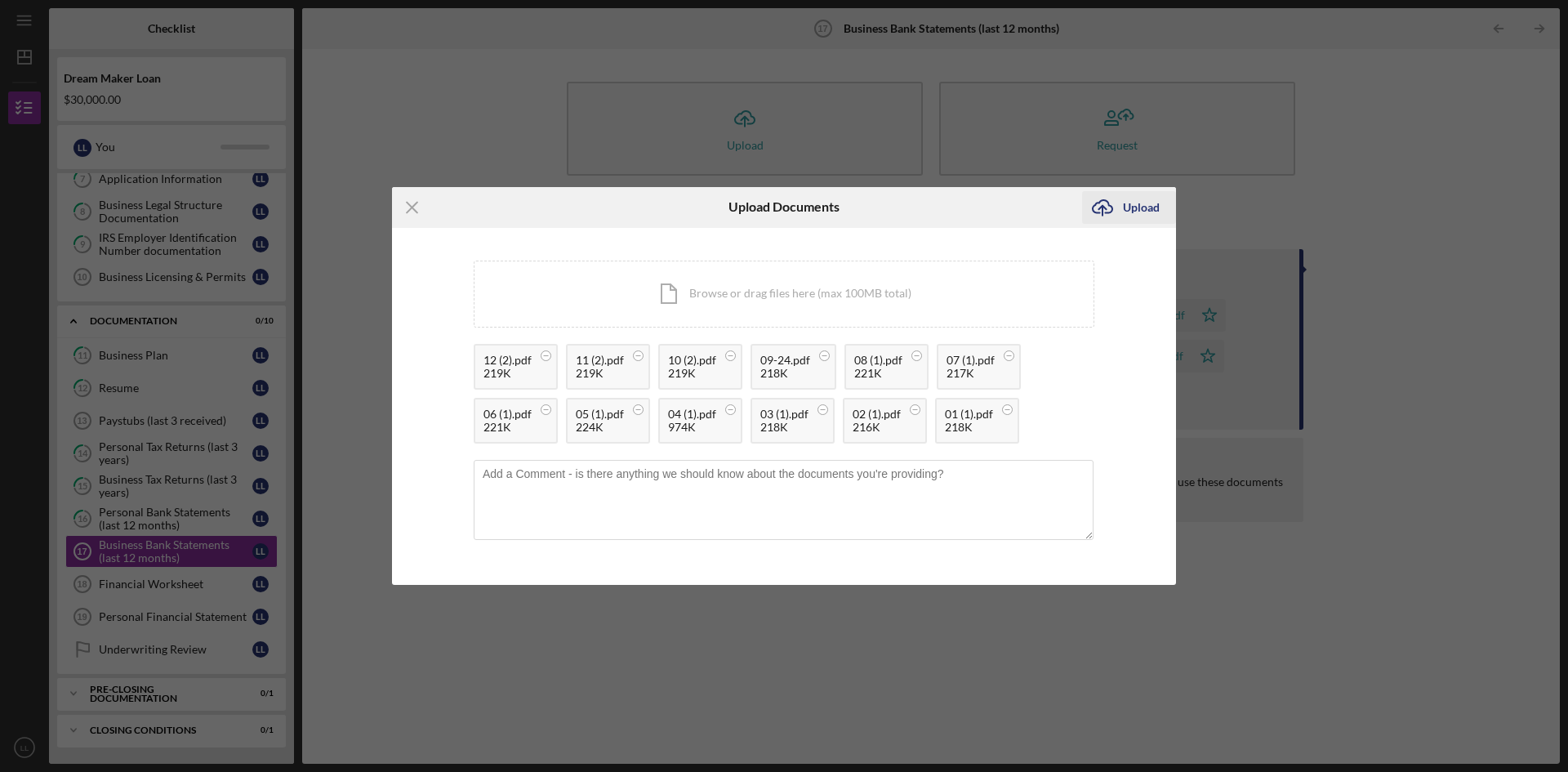
click at [1103, 211] on icon "Icon/Upload" at bounding box center [1102, 207] width 41 height 41
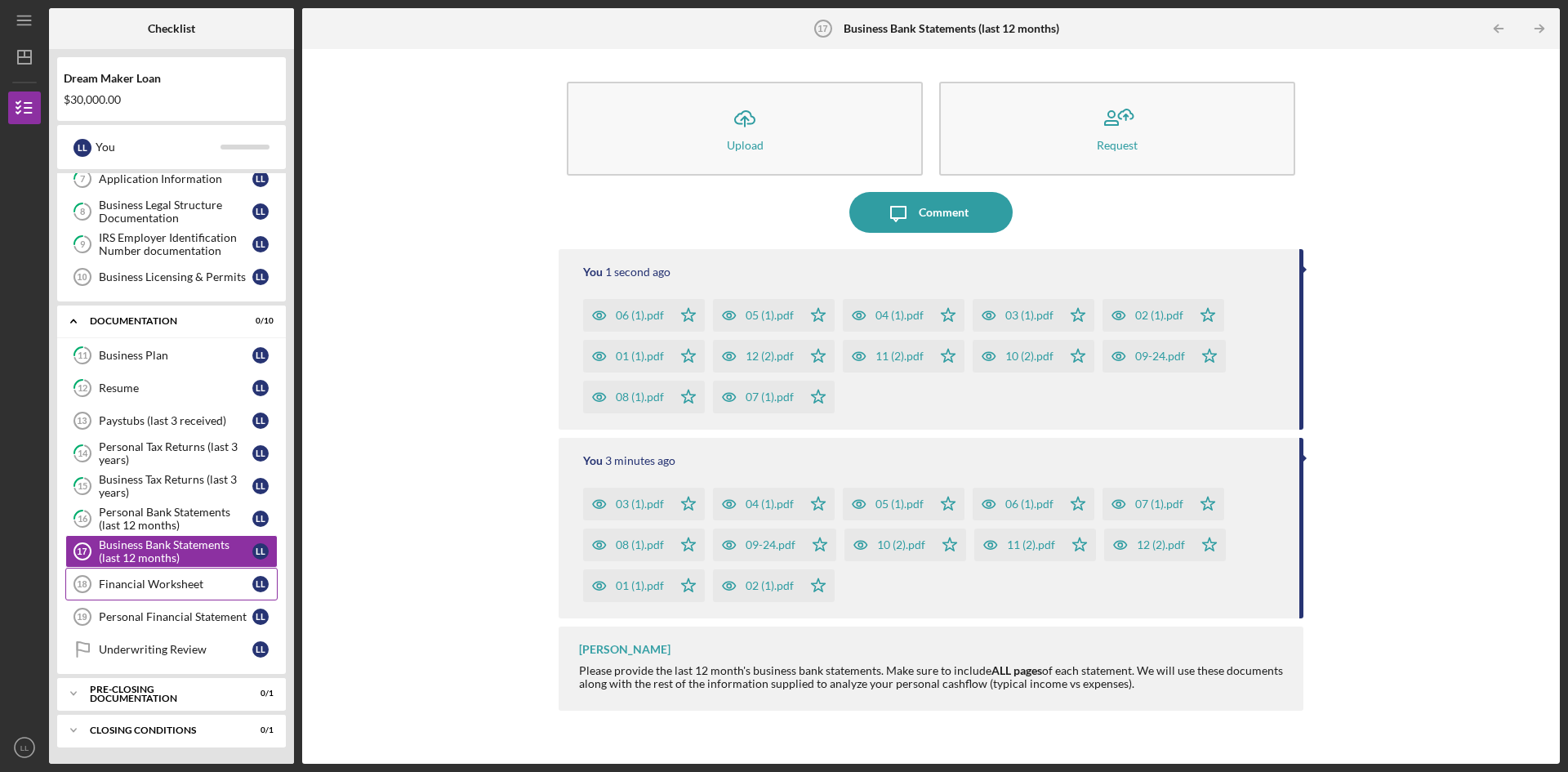
click at [169, 596] on link "Financial Worksheet 18 Financial Worksheet L L" at bounding box center [171, 584] width 213 height 33
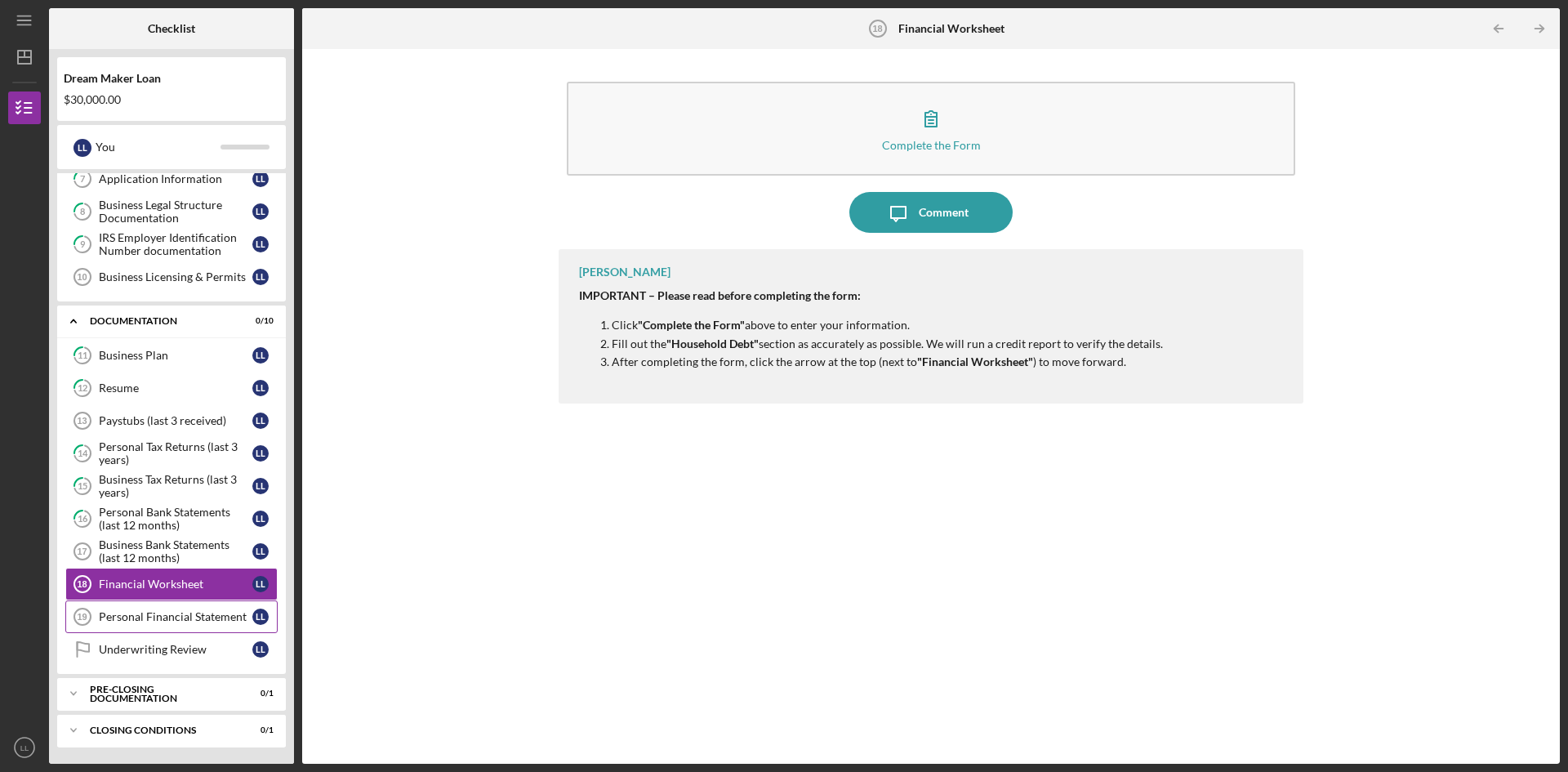
click at [125, 618] on div "Personal Financial Statement" at bounding box center [175, 617] width 153 height 13
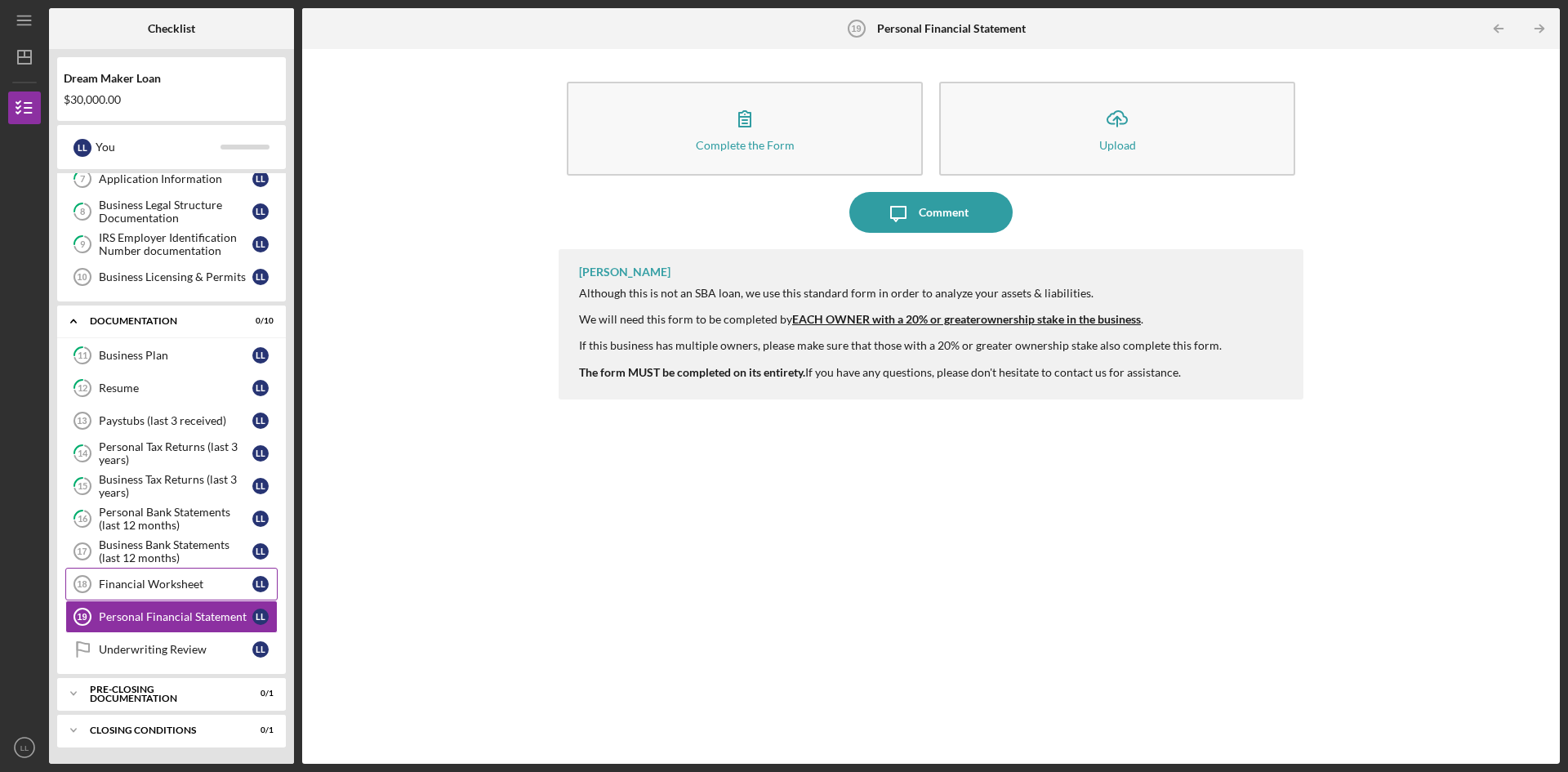
click at [119, 585] on div "Financial Worksheet" at bounding box center [175, 584] width 153 height 13
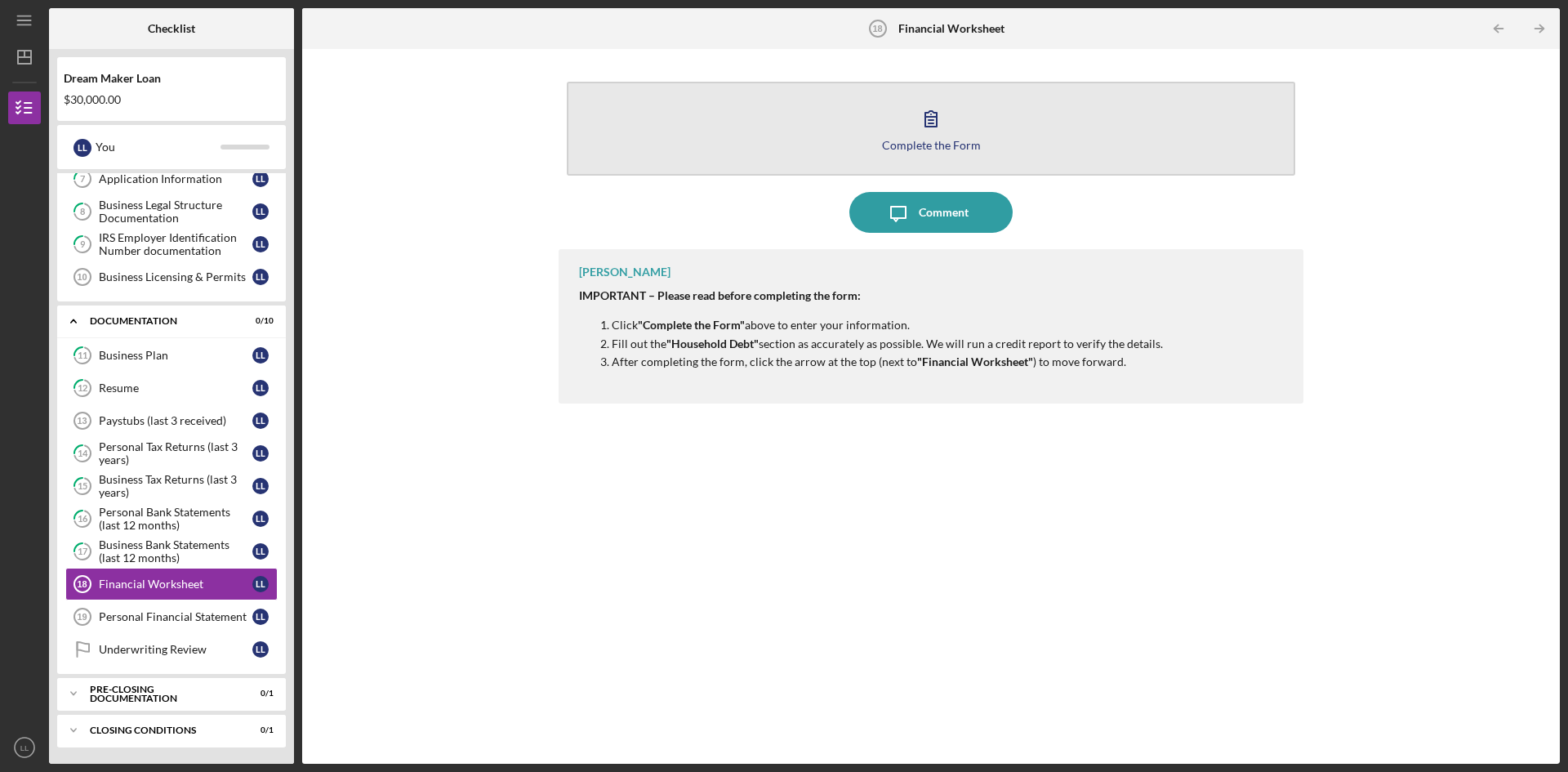
click at [940, 120] on icon "button" at bounding box center [930, 118] width 41 height 41
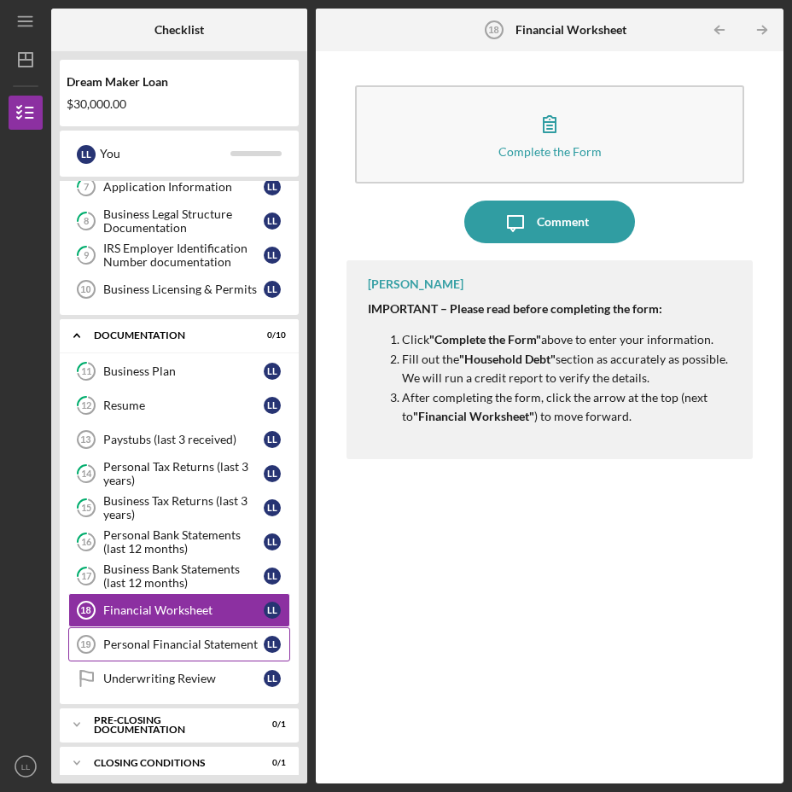
click at [151, 640] on div "Personal Financial Statement" at bounding box center [183, 644] width 160 height 14
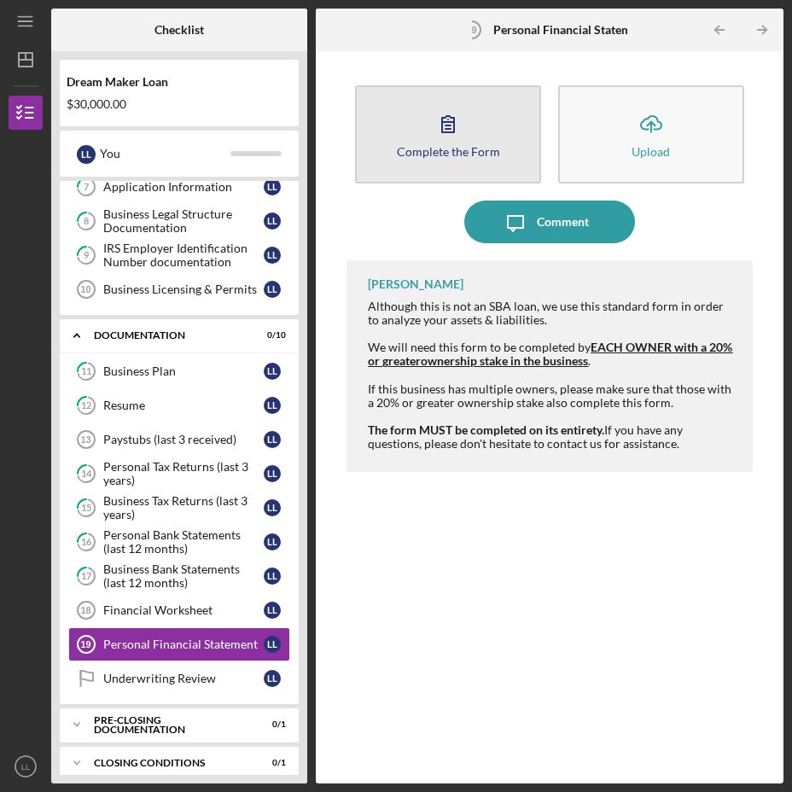
click at [444, 130] on icon "button" at bounding box center [448, 123] width 43 height 43
